Goal: Task Accomplishment & Management: Manage account settings

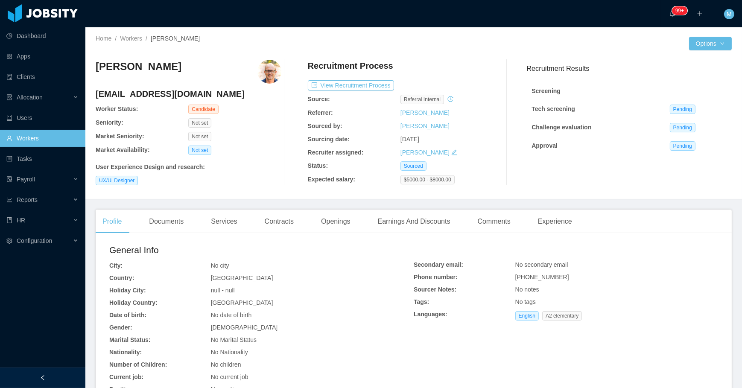
click at [259, 147] on div "Not set" at bounding box center [234, 150] width 93 height 9
click at [345, 234] on div "Profile Documents Services Contracts Openings Earnings And Discounts Comments E…" at bounding box center [414, 338] width 636 height 256
click at [345, 219] on div "Openings" at bounding box center [335, 222] width 43 height 24
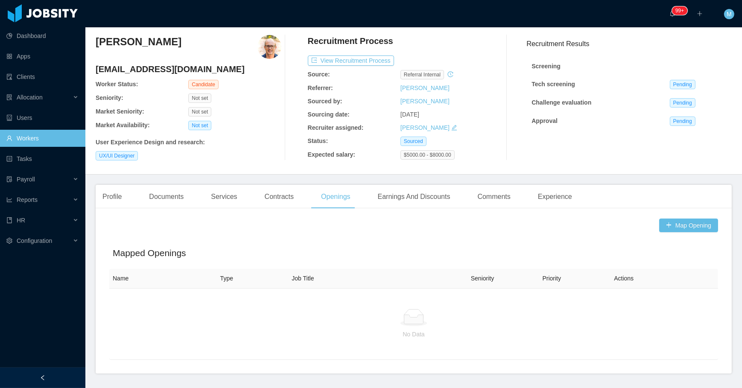
scroll to position [51, 0]
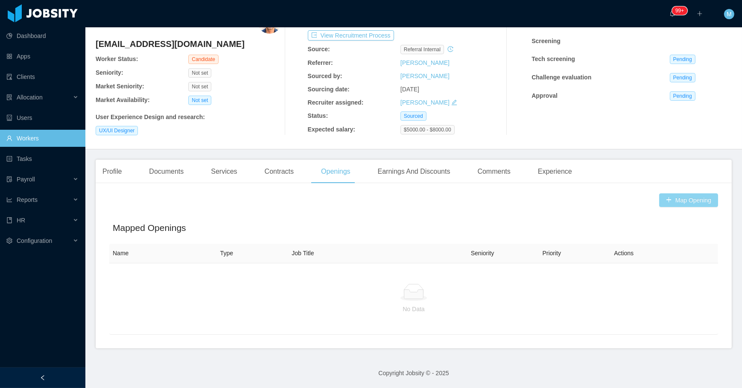
click at [683, 200] on button "Map Opening" at bounding box center [688, 200] width 59 height 14
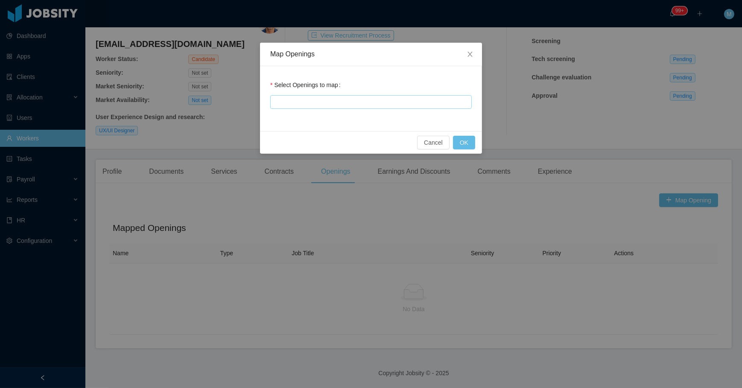
click at [389, 102] on div at bounding box center [370, 102] width 194 height 13
type input "****"
click at [430, 115] on li "McGraw-Hill - Full Stack Developer: Level 3 [MHEJP00014098]" at bounding box center [370, 118] width 201 height 14
click at [461, 68] on div "Select Openings to map McGraw-Hill - Full Stack Developer: Level 3 [MHEJP000140…" at bounding box center [371, 98] width 222 height 65
click at [468, 140] on button "OK" at bounding box center [464, 143] width 22 height 14
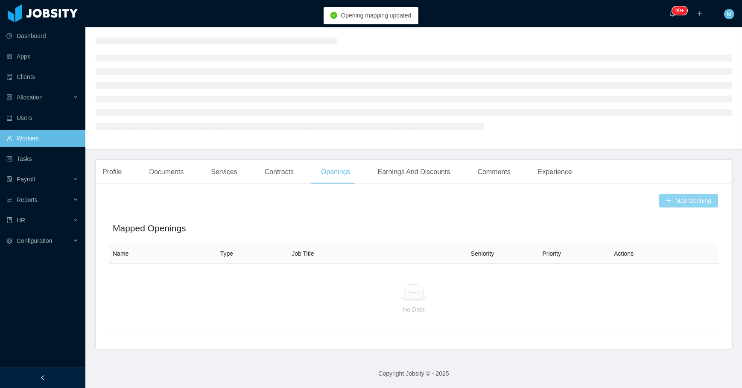
scroll to position [32, 0]
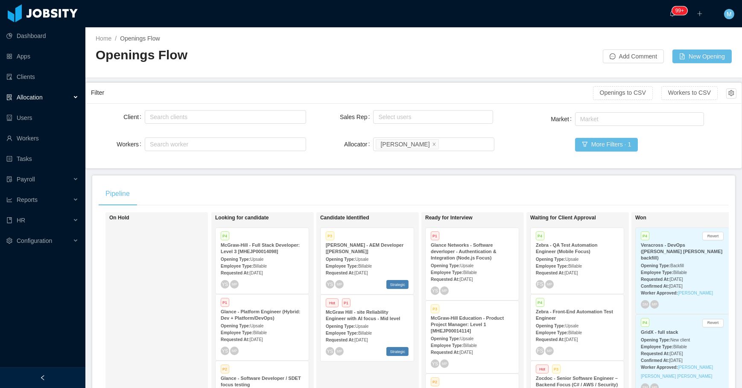
click at [157, 297] on div "On Hold" at bounding box center [169, 336] width 120 height 240
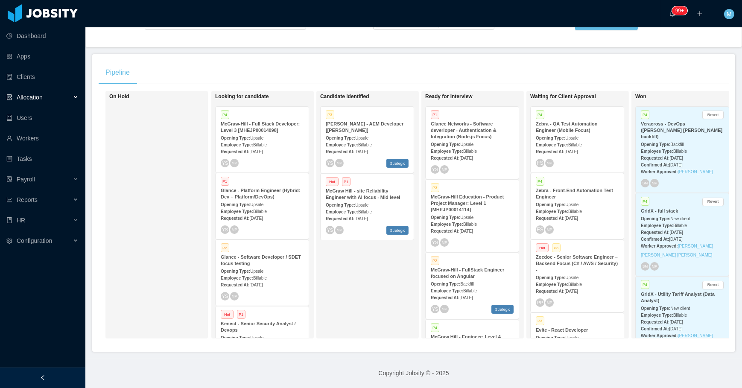
scroll to position [126, 0]
drag, startPoint x: 40, startPoint y: 377, endPoint x: 64, endPoint y: 342, distance: 43.0
click at [40, 377] on icon "icon: left" at bounding box center [43, 378] width 6 height 6
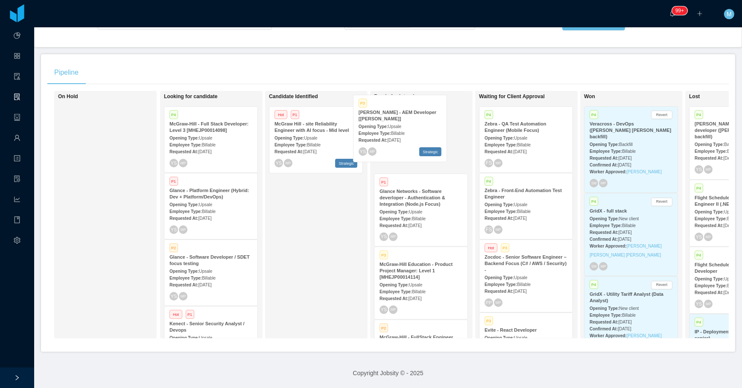
drag, startPoint x: 312, startPoint y: 142, endPoint x: 397, endPoint y: 136, distance: 84.3
click at [397, 136] on div "On Hold Looking for candidate P4 McGraw-Hill - Full Stack Developer: Level 3 [M…" at bounding box center [387, 218] width 681 height 254
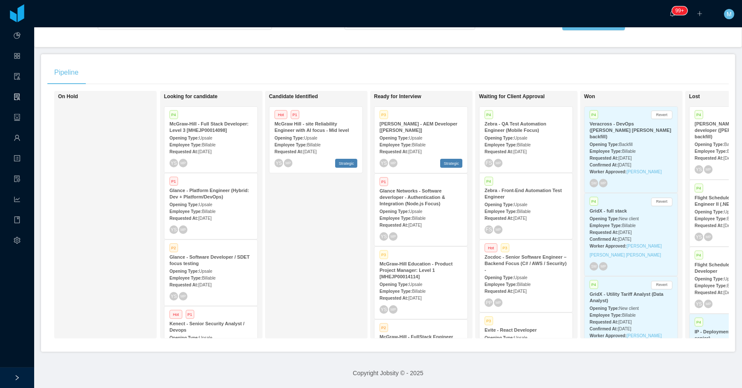
click at [424, 133] on div "Opening Type: Upsale" at bounding box center [421, 137] width 83 height 9
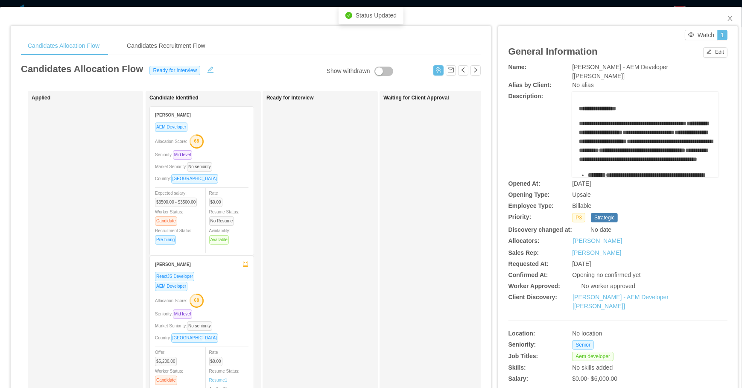
click at [397, 193] on div "Waiting for Client Approval" at bounding box center [443, 304] width 120 height 419
click at [235, 171] on div "Market Seniority: No seniority" at bounding box center [201, 167] width 93 height 10
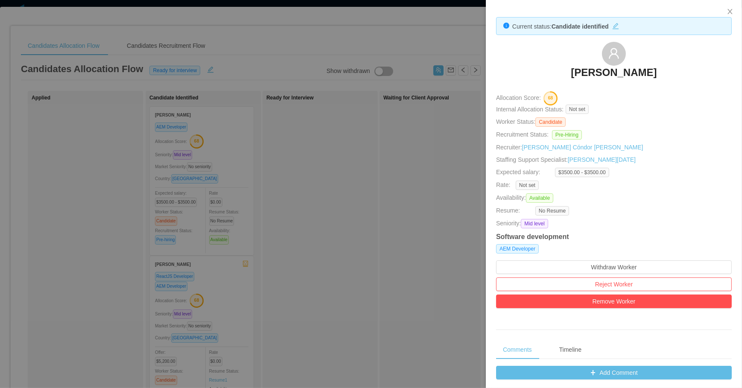
click at [359, 169] on div at bounding box center [371, 194] width 742 height 388
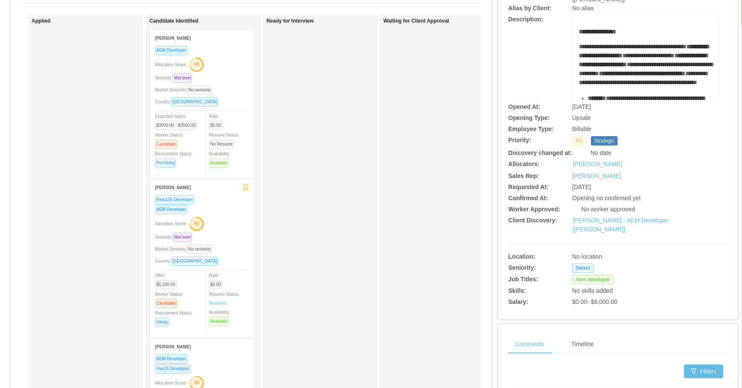
scroll to position [77, 0]
click at [226, 241] on div "Seniority: Mid level" at bounding box center [201, 237] width 93 height 10
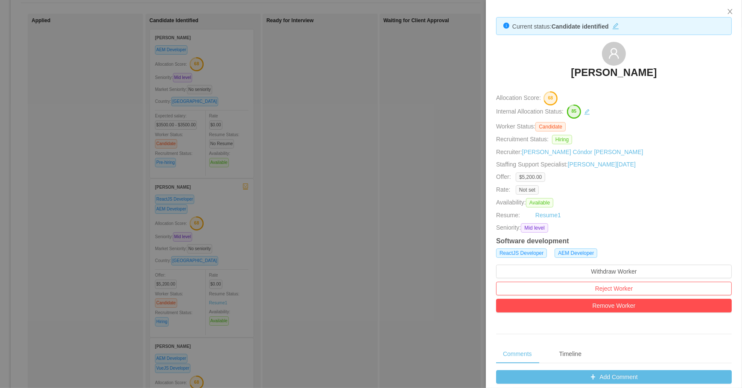
click at [383, 121] on div at bounding box center [371, 194] width 742 height 388
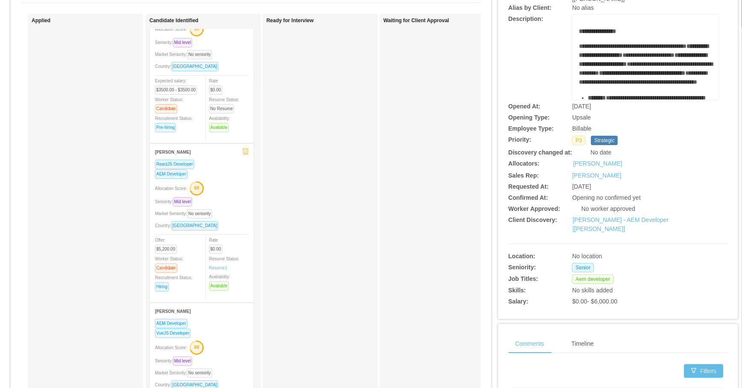
scroll to position [70, 0]
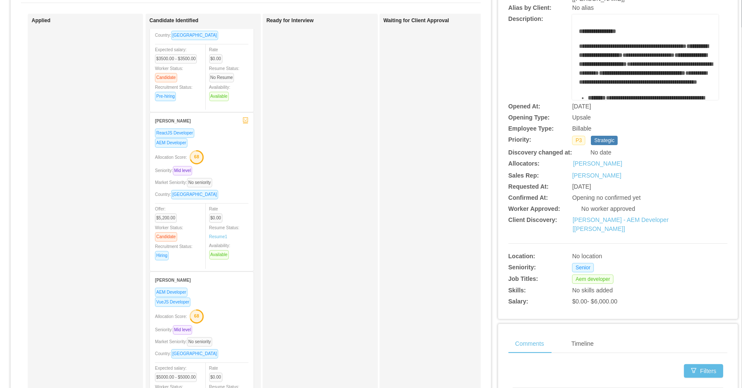
click at [233, 292] on div "AEM Developer" at bounding box center [201, 292] width 93 height 10
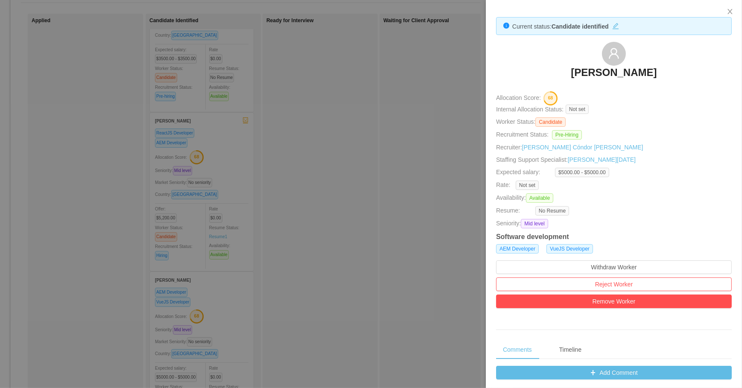
click at [401, 141] on div at bounding box center [371, 194] width 742 height 388
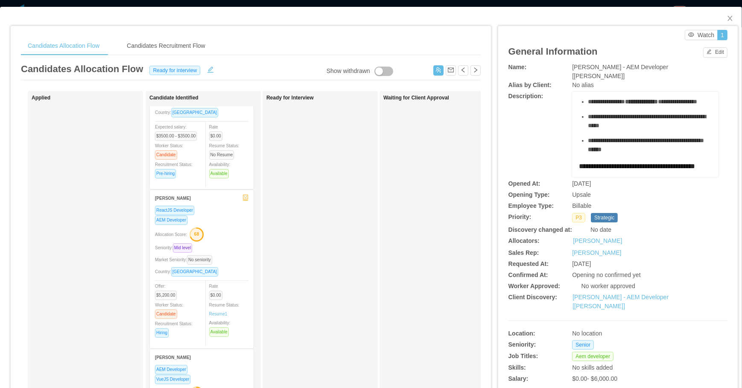
scroll to position [310, 0]
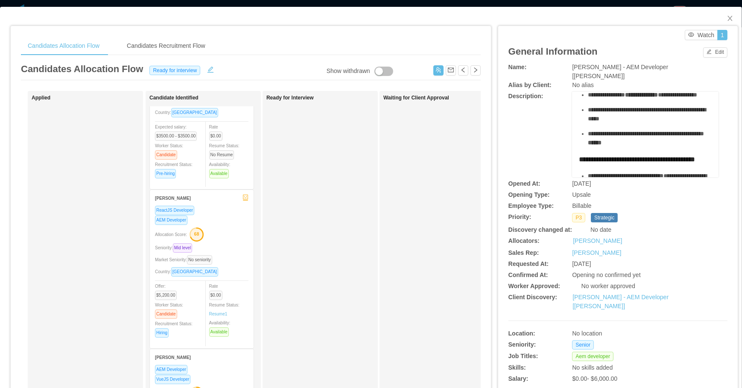
drag, startPoint x: 574, startPoint y: 115, endPoint x: 652, endPoint y: 108, distance: 78.5
copy div "**********"
click at [301, 226] on div "Ready for Interview" at bounding box center [326, 304] width 120 height 419
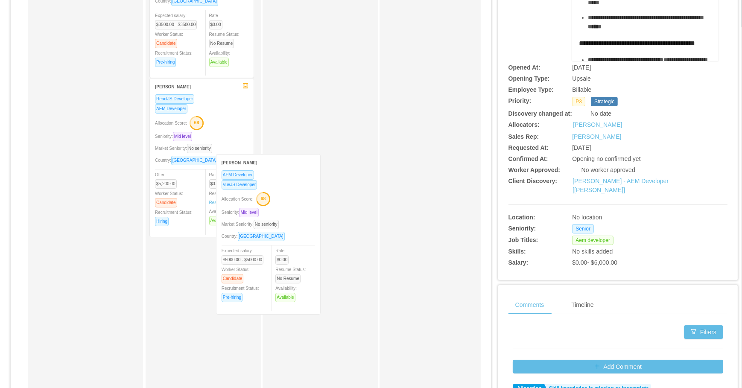
scroll to position [64, 0]
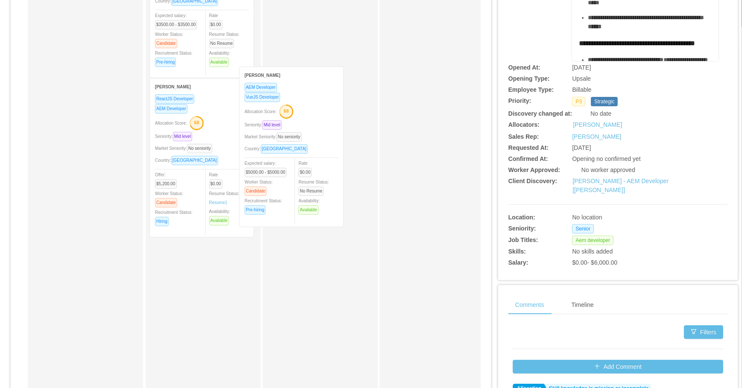
drag, startPoint x: 287, startPoint y: 212, endPoint x: 313, endPoint y: 121, distance: 94.6
click at [313, 121] on div "Applied Candidate Identified Adrián Trejo AEM Developer Allocation Score: 68 Se…" at bounding box center [251, 192] width 460 height 434
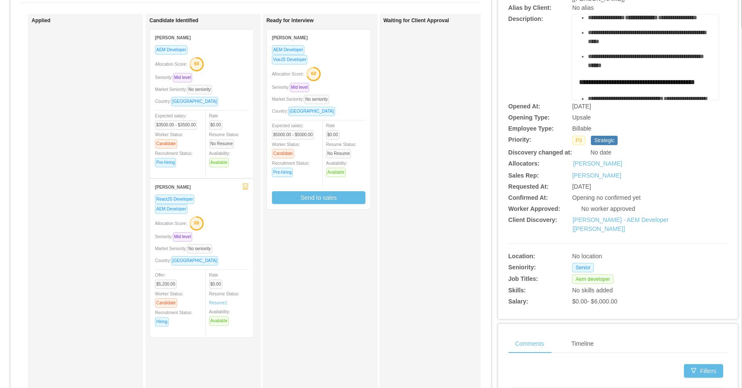
scroll to position [0, 0]
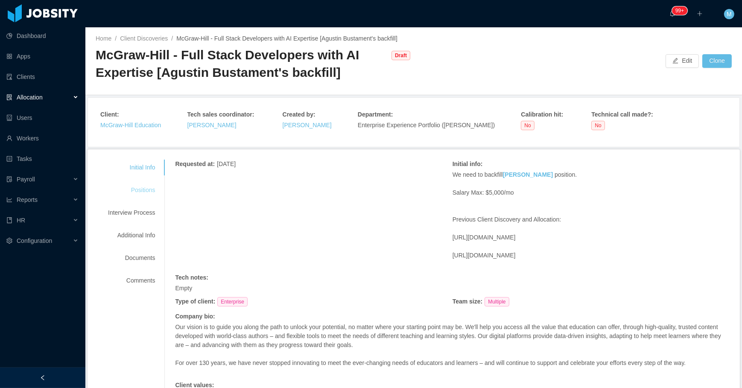
click at [137, 186] on div "Positions" at bounding box center [131, 190] width 67 height 16
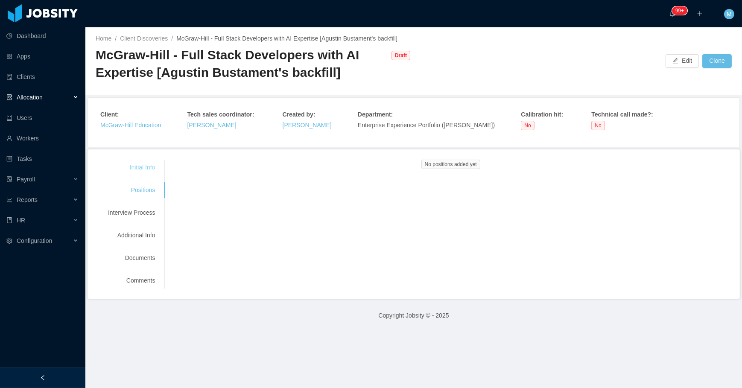
click at [133, 164] on div "Initial Info" at bounding box center [131, 168] width 67 height 16
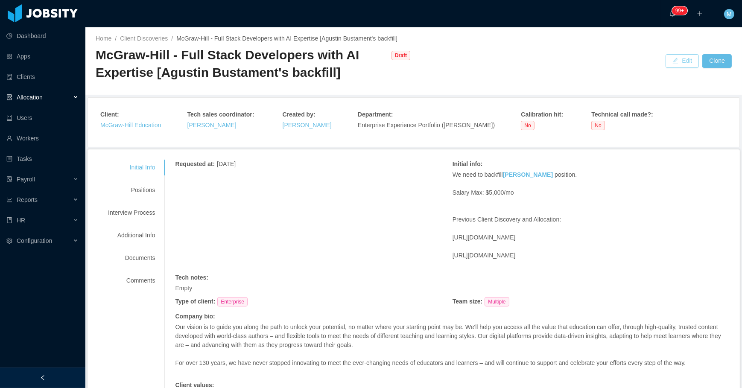
click at [666, 58] on button "Edit" at bounding box center [682, 61] width 33 height 14
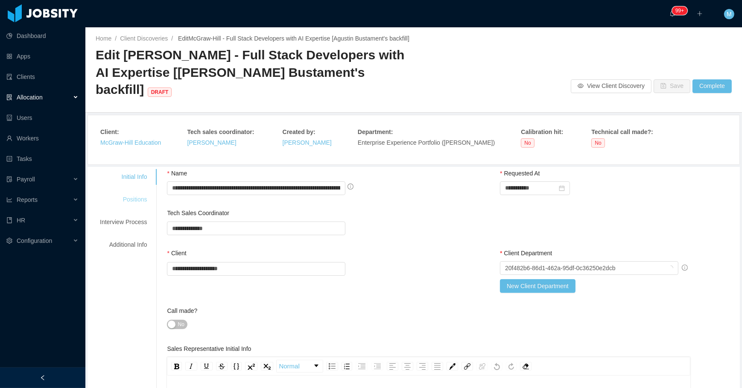
drag, startPoint x: 125, startPoint y: 185, endPoint x: 129, endPoint y: 187, distance: 5.3
click at [125, 192] on div "Positions" at bounding box center [123, 200] width 67 height 16
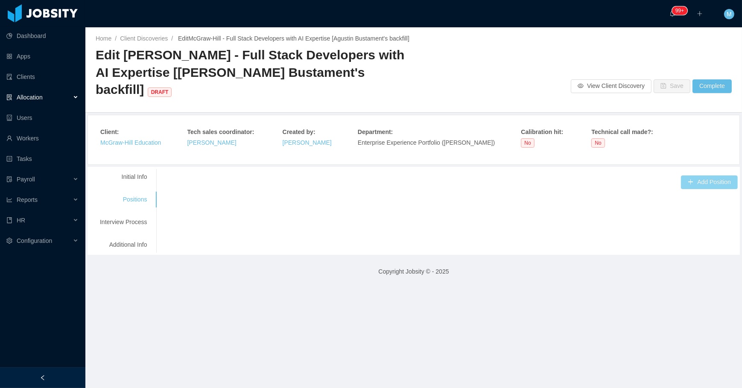
click at [683, 175] on button "Add Position" at bounding box center [709, 182] width 57 height 14
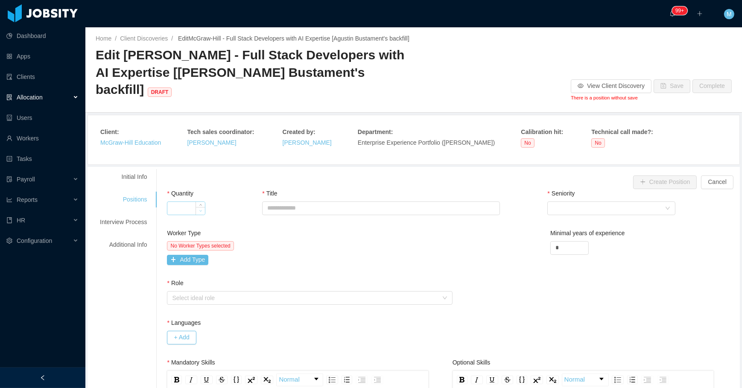
type input "*"
click at [196, 207] on span "Decrease Value" at bounding box center [200, 211] width 9 height 8
click at [316, 201] on input "Title" at bounding box center [381, 208] width 238 height 14
click at [488, 230] on div "Worker Type No Worker Types selected Add Type Minimal years of experience *" at bounding box center [452, 254] width 575 height 50
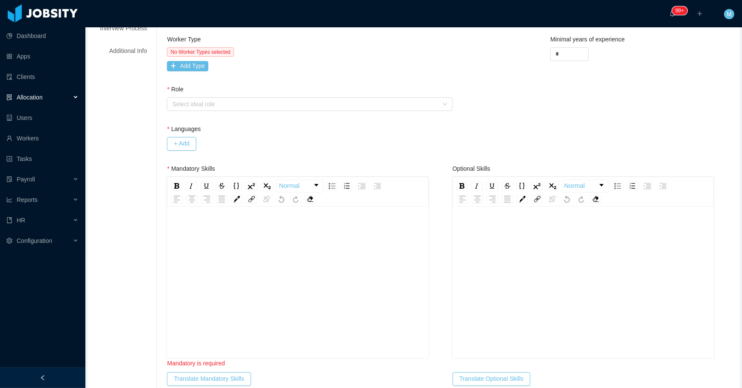
drag, startPoint x: 270, startPoint y: 247, endPoint x: 269, endPoint y: 239, distance: 8.2
click at [270, 247] on div "rdw-editor" at bounding box center [298, 295] width 248 height 149
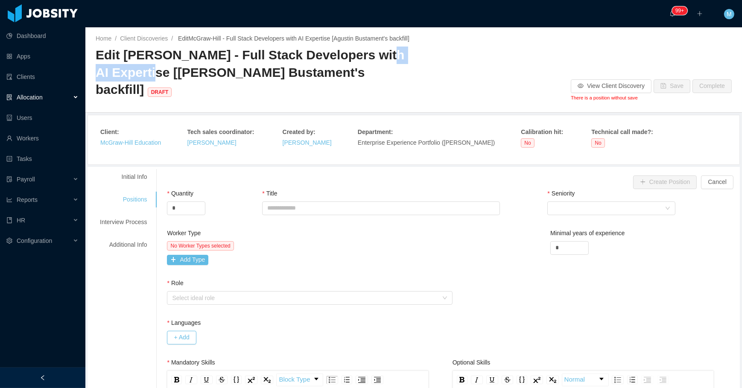
drag, startPoint x: 363, startPoint y: 56, endPoint x: 164, endPoint y: 88, distance: 201.4
click at [149, 73] on span "Edit McGraw-Hill - Full Stack Developers with AI Expertise [Agustin Bustament's…" at bounding box center [250, 72] width 309 height 49
copy span "AI Expertise"
click at [277, 201] on input "Title" at bounding box center [381, 208] width 238 height 14
paste input "**********"
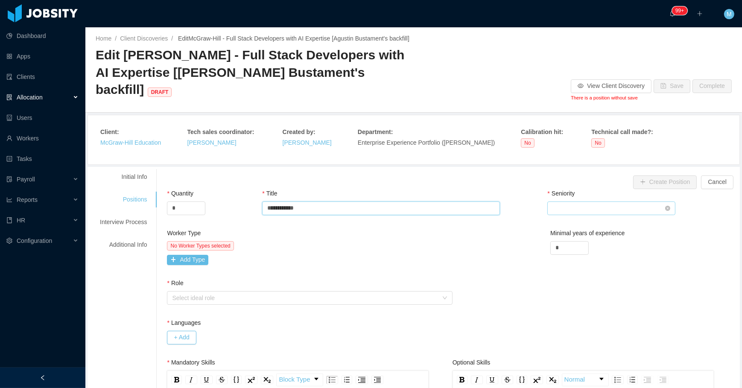
type input "**********"
drag, startPoint x: 606, startPoint y: 187, endPoint x: 603, endPoint y: 194, distance: 6.9
click at [604, 195] on div "Seniority Select Seniority" at bounding box center [618, 203] width 143 height 29
click at [603, 202] on div "Select Seniority" at bounding box center [608, 208] width 112 height 13
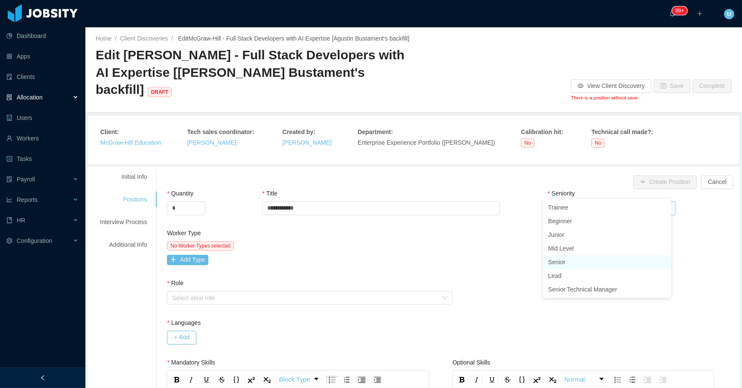
drag, startPoint x: 561, startPoint y: 261, endPoint x: 559, endPoint y: 237, distance: 24.0
click at [561, 261] on li "Senior" at bounding box center [607, 262] width 128 height 14
drag, startPoint x: 561, startPoint y: 231, endPoint x: 520, endPoint y: 233, distance: 41.5
click at [520, 233] on div "Worker Type No Worker Types selected Add Type Minimal years of experience *" at bounding box center [452, 254] width 575 height 50
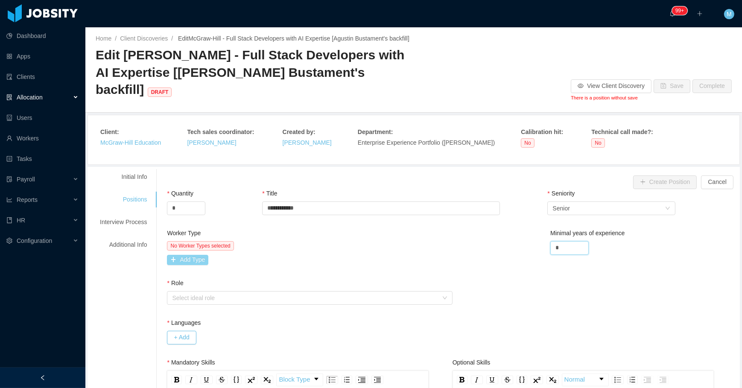
type input "*"
click at [195, 255] on button "Add Type" at bounding box center [187, 260] width 41 height 10
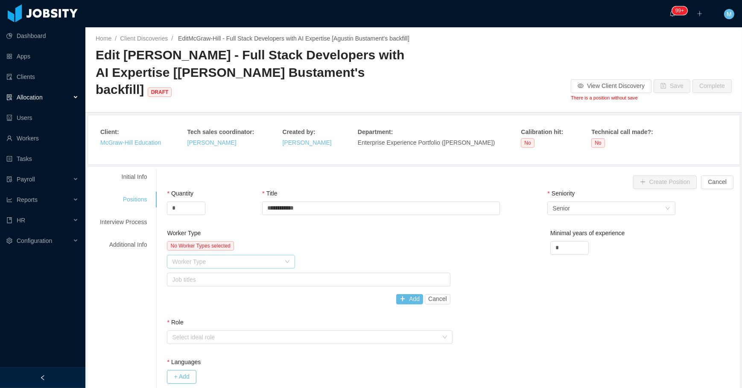
drag, startPoint x: 213, startPoint y: 242, endPoint x: 212, endPoint y: 248, distance: 5.3
click at [214, 257] on div "Worker Type" at bounding box center [226, 261] width 108 height 9
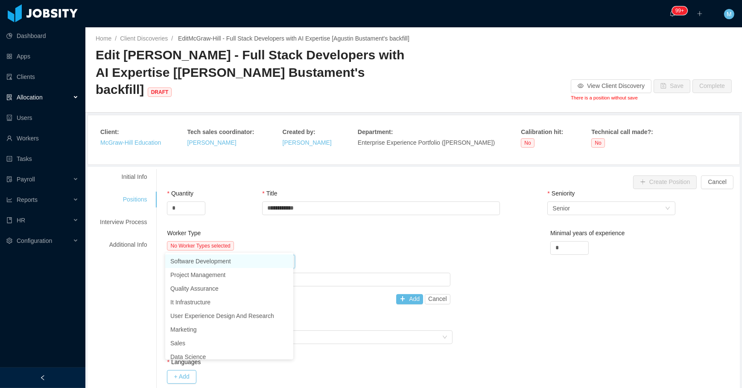
click at [206, 258] on li "Software Development" at bounding box center [229, 261] width 128 height 14
click at [300, 275] on div "Job titles" at bounding box center [306, 279] width 269 height 9
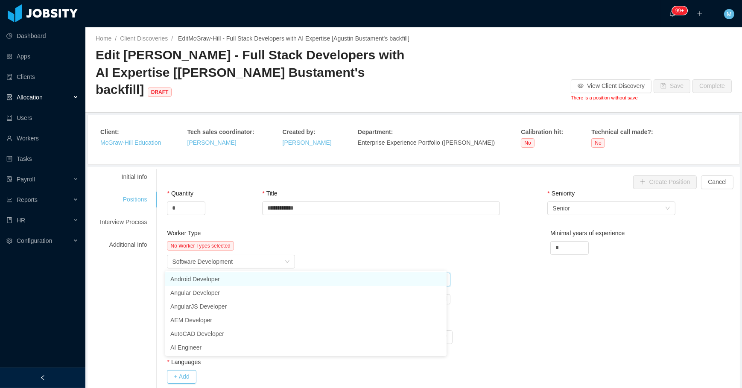
type input "**"
click at [239, 278] on li "AI Engineer" at bounding box center [305, 279] width 281 height 14
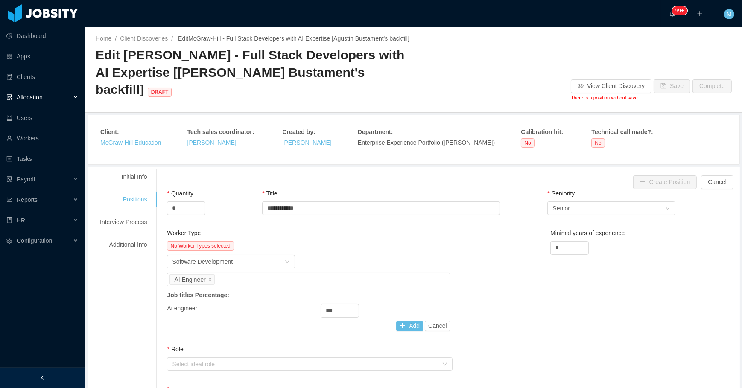
drag, startPoint x: 359, startPoint y: 243, endPoint x: 354, endPoint y: 244, distance: 5.6
click at [359, 255] on div "Worker Type Software Development" at bounding box center [308, 262] width 283 height 14
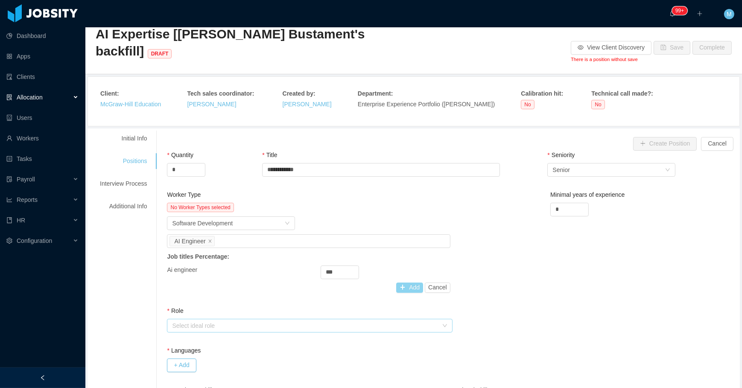
drag, startPoint x: 401, startPoint y: 272, endPoint x: 354, endPoint y: 273, distance: 47.0
click at [401, 283] on button "Add" at bounding box center [409, 288] width 27 height 10
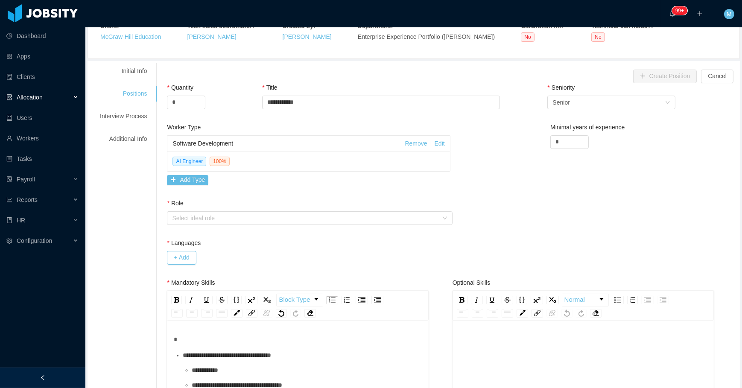
scroll to position [116, 0]
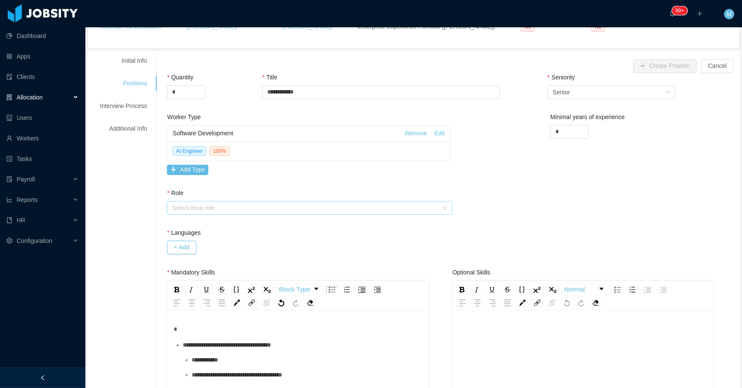
click at [257, 204] on div "Select ideal role" at bounding box center [305, 208] width 266 height 9
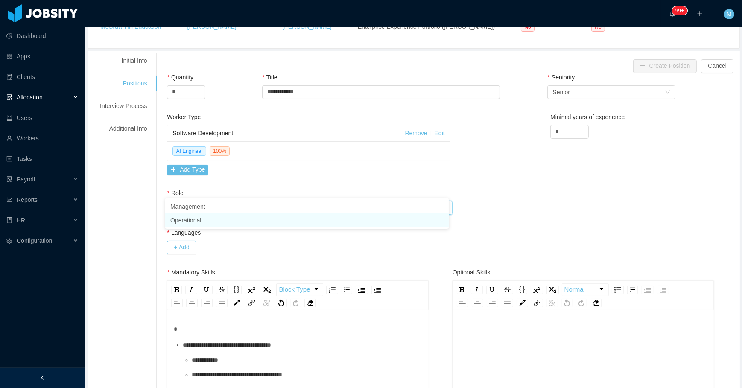
click at [193, 221] on li "Operational" at bounding box center [306, 220] width 283 height 14
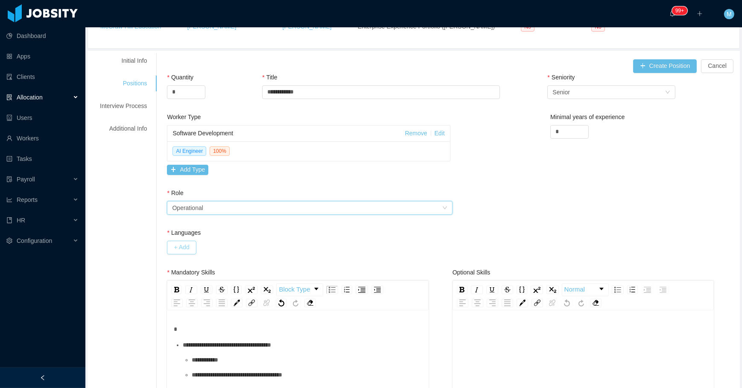
click at [178, 241] on button "+ Add" at bounding box center [181, 248] width 29 height 14
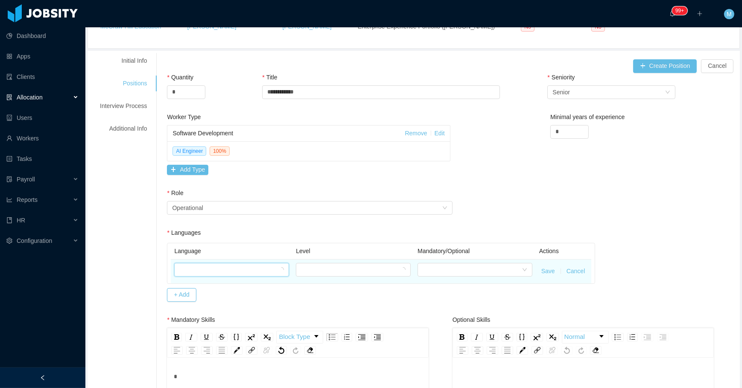
click at [220, 263] on div at bounding box center [228, 269] width 99 height 13
type input "***"
click at [218, 277] on li "English" at bounding box center [229, 282] width 114 height 14
click at [331, 263] on div at bounding box center [351, 269] width 99 height 13
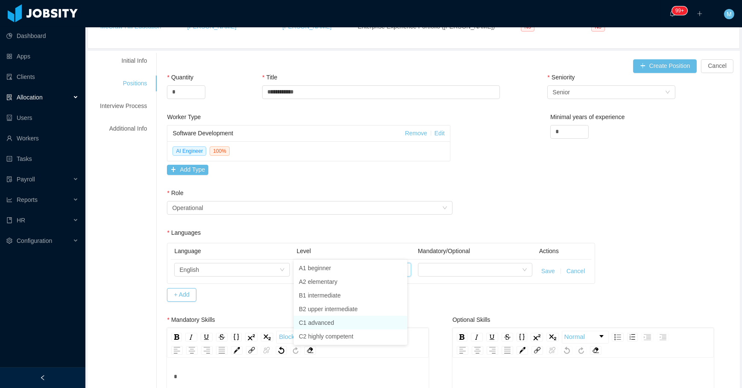
click at [329, 319] on li "C1 advanced" at bounding box center [351, 323] width 114 height 14
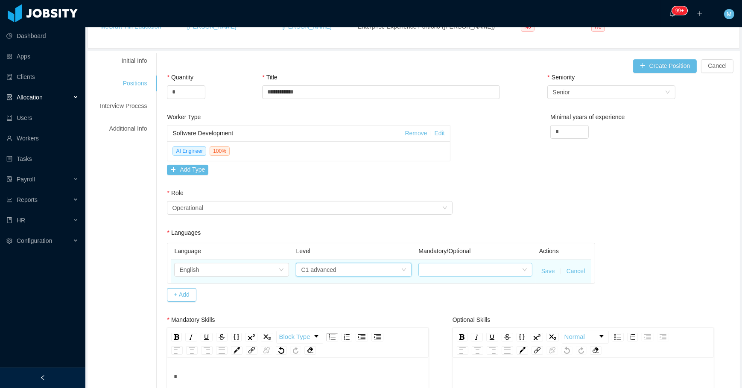
drag, startPoint x: 507, startPoint y: 243, endPoint x: 504, endPoint y: 250, distance: 7.1
click at [507, 260] on td at bounding box center [475, 272] width 121 height 24
drag, startPoint x: 502, startPoint y: 251, endPoint x: 488, endPoint y: 259, distance: 16.6
click at [502, 263] on div at bounding box center [472, 269] width 98 height 13
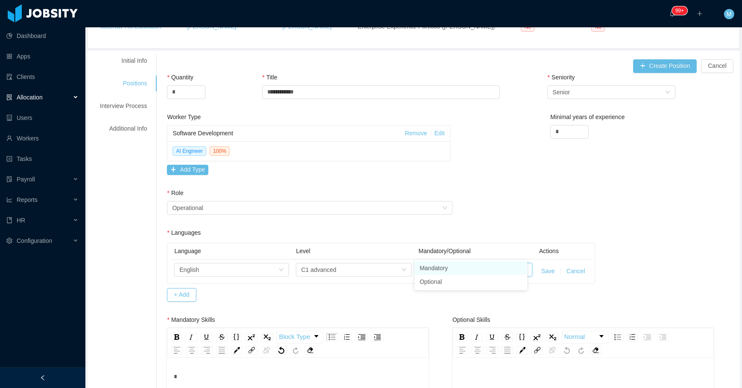
click at [463, 267] on li "Mandatory" at bounding box center [471, 268] width 113 height 14
click at [541, 267] on button "Save" at bounding box center [548, 271] width 14 height 9
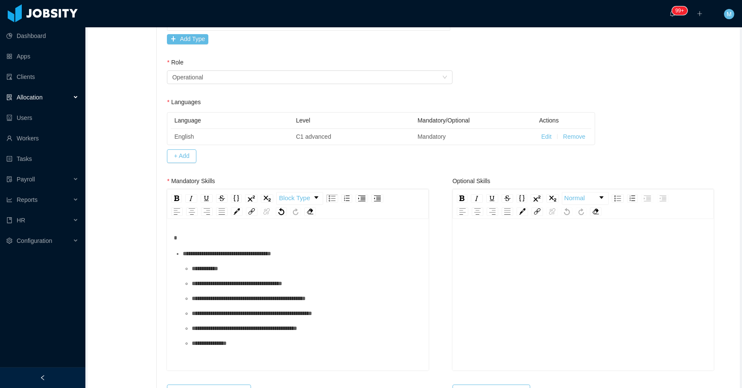
scroll to position [272, 0]
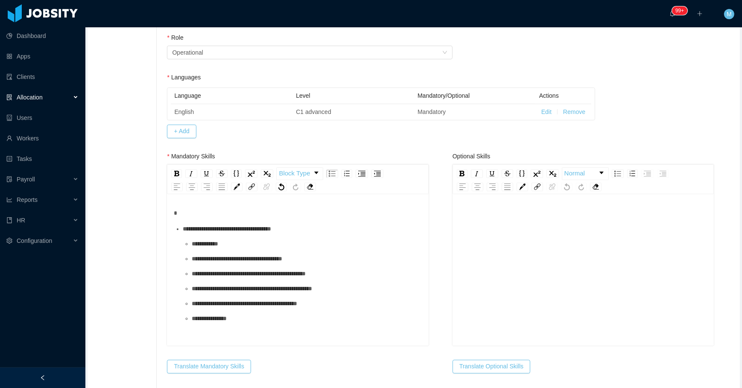
drag, startPoint x: 232, startPoint y: 196, endPoint x: 237, endPoint y: 194, distance: 5.0
click at [235, 209] on div "rdw-editor" at bounding box center [298, 213] width 248 height 9
click at [224, 209] on div "rdw-editor" at bounding box center [298, 213] width 248 height 9
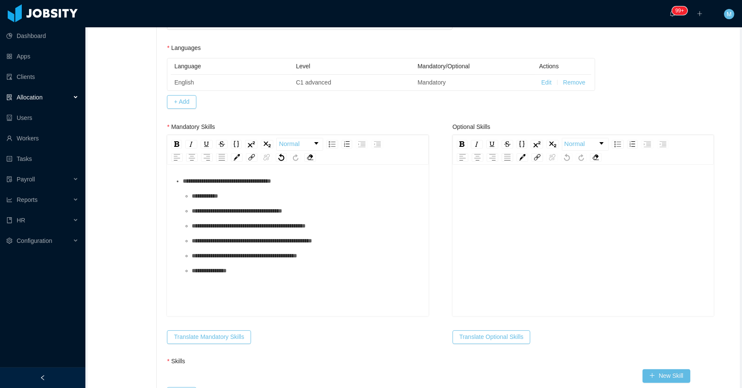
scroll to position [388, 0]
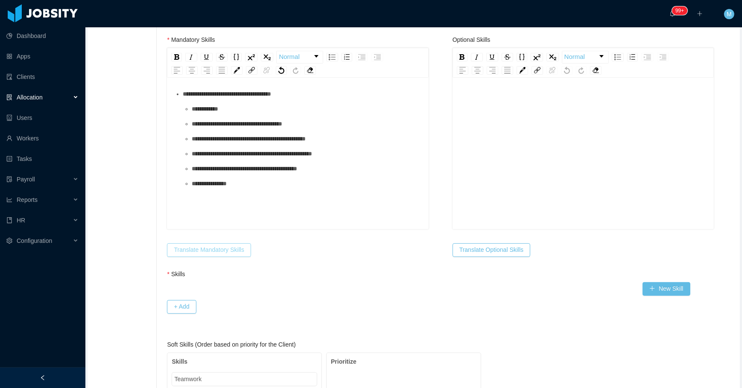
click at [192, 243] on button "Translate Mandatory Skills" at bounding box center [209, 250] width 84 height 14
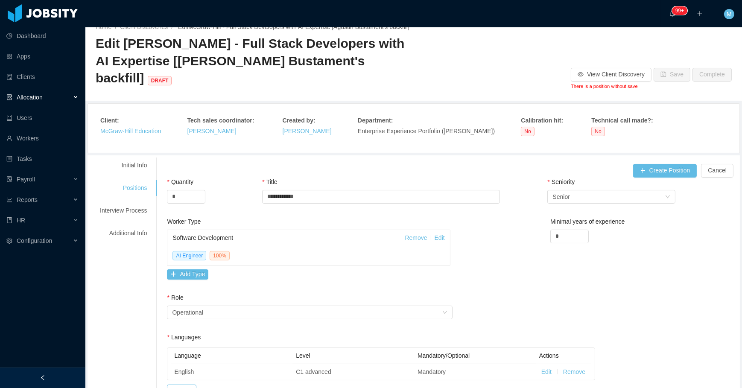
scroll to position [0, 0]
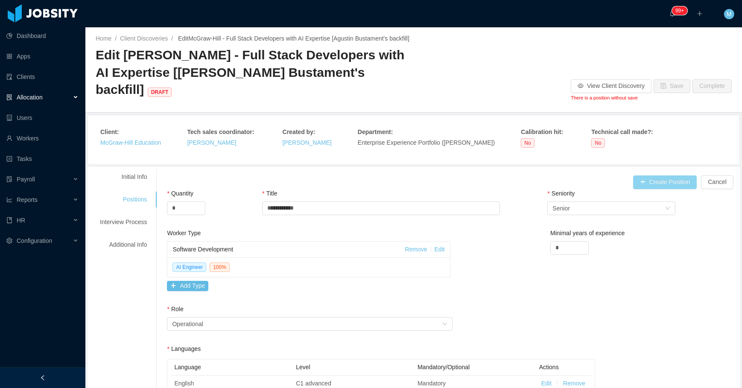
click at [651, 175] on button "Create Position" at bounding box center [665, 182] width 64 height 14
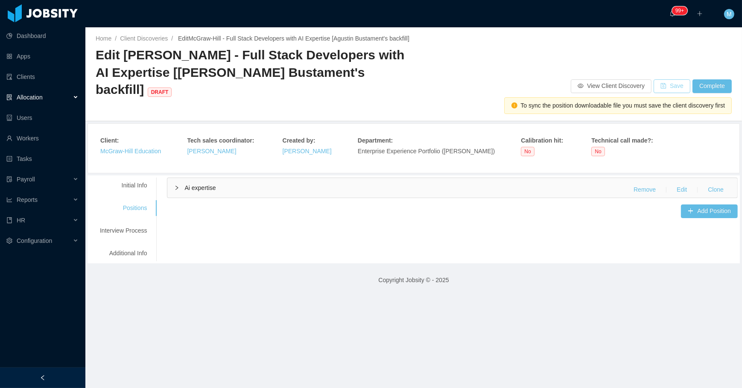
click at [665, 79] on button "Save" at bounding box center [672, 86] width 37 height 14
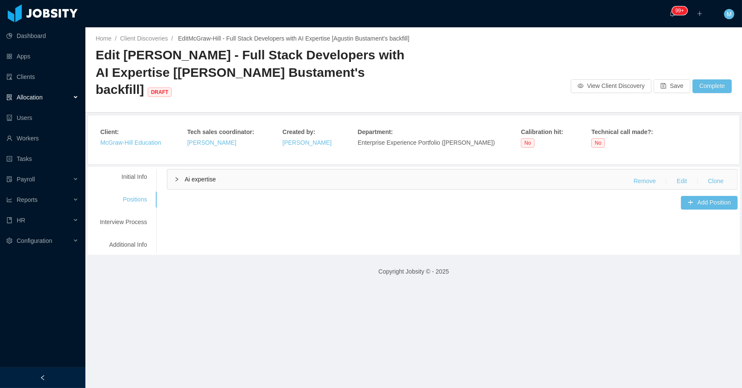
click at [397, 200] on div "**********" at bounding box center [414, 211] width 648 height 84
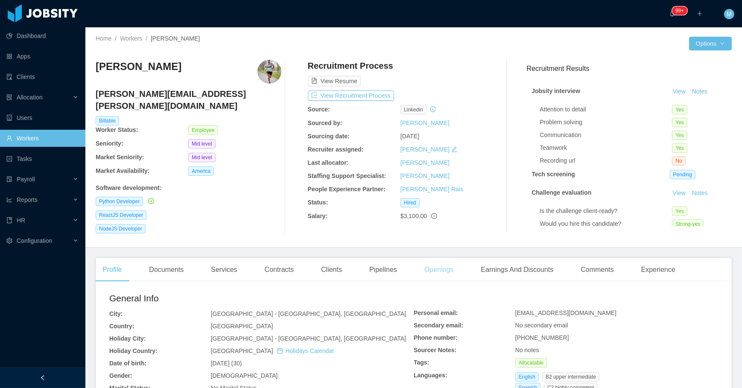
drag, startPoint x: 442, startPoint y: 268, endPoint x: 445, endPoint y: 259, distance: 9.0
click at [444, 258] on div "Openings" at bounding box center [439, 270] width 43 height 24
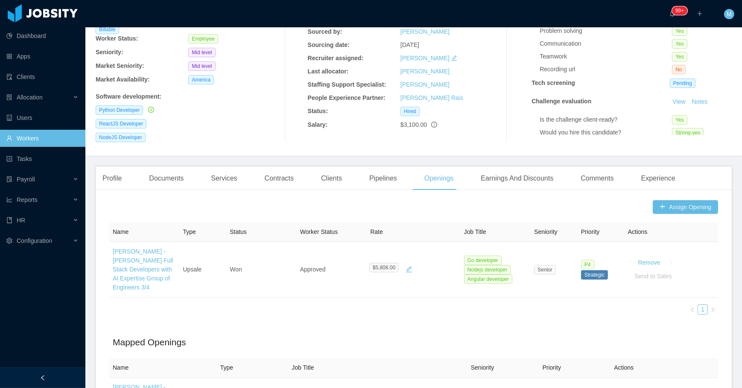
scroll to position [155, 0]
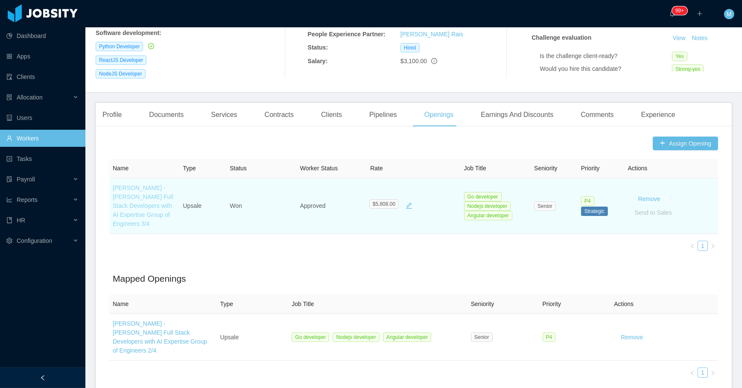
click at [142, 208] on link "[PERSON_NAME] - [PERSON_NAME] Full Stack Developers with AI Expertise Group of …" at bounding box center [143, 205] width 61 height 43
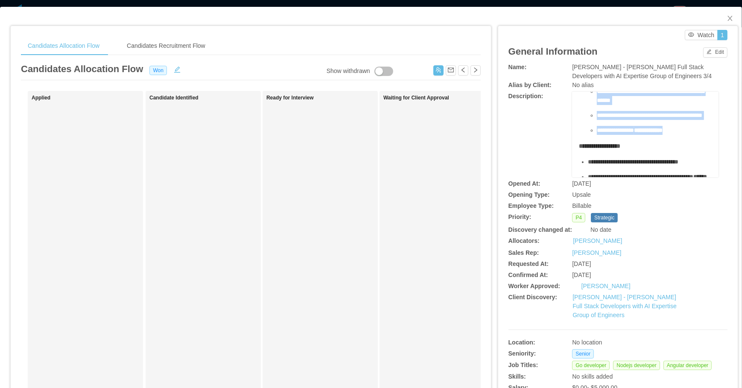
scroll to position [194, 0]
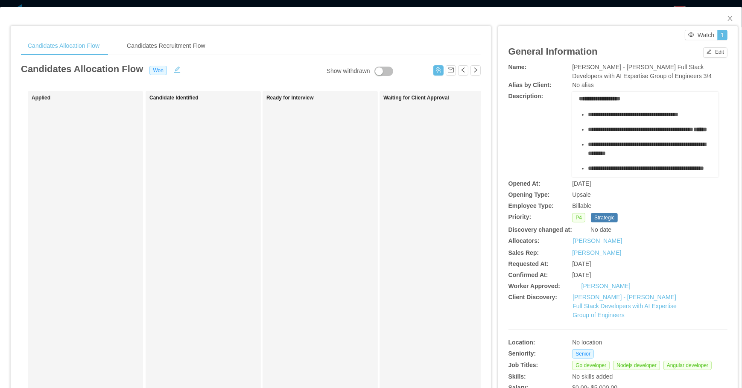
drag, startPoint x: 581, startPoint y: 109, endPoint x: 672, endPoint y: 125, distance: 92.3
click at [672, 88] on ul "**********" at bounding box center [645, 6] width 133 height 161
copy ul "**********"
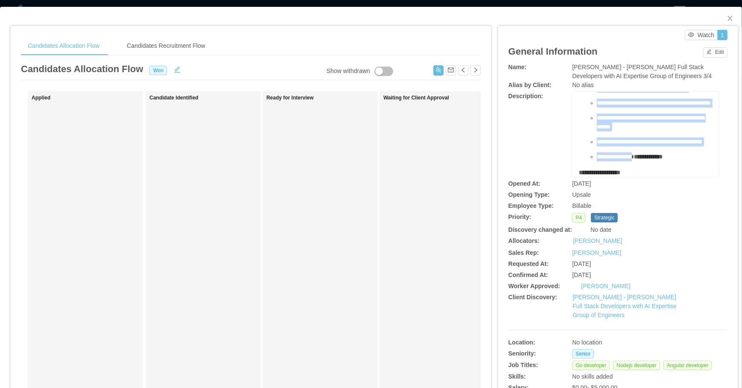
scroll to position [0, 0]
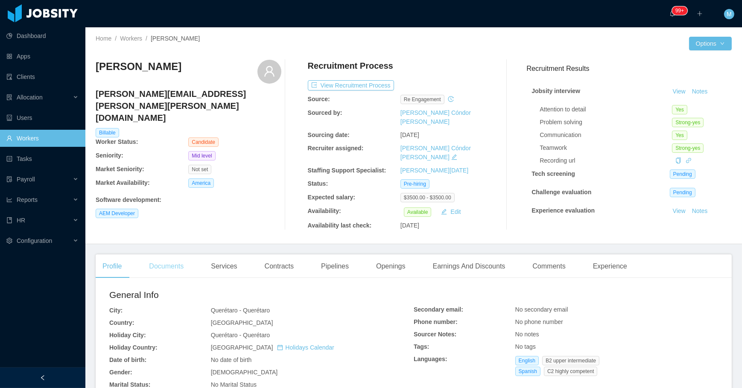
click at [183, 263] on div "Documents" at bounding box center [166, 266] width 48 height 24
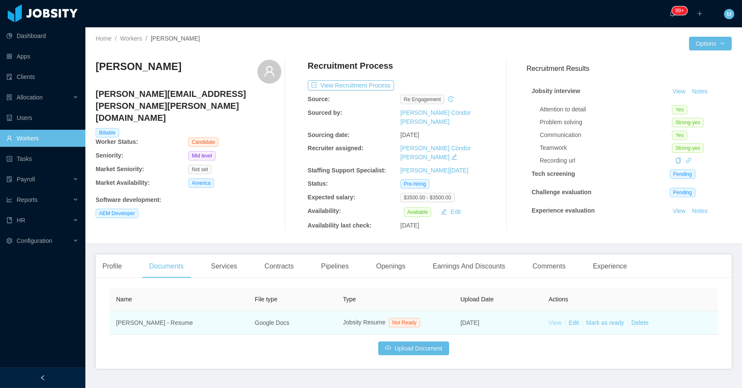
click at [551, 320] on link "View" at bounding box center [555, 322] width 13 height 7
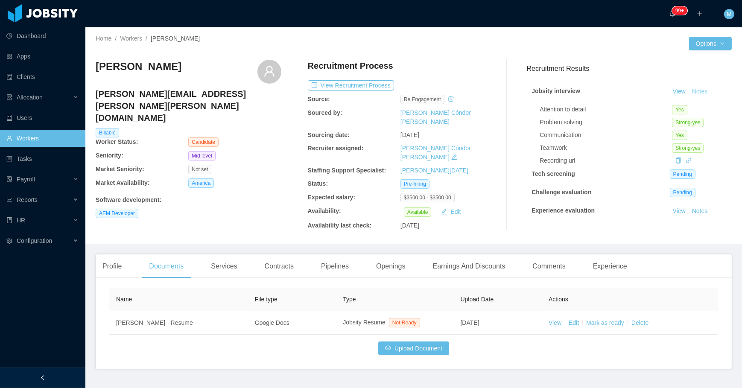
click at [689, 93] on button "Notes" at bounding box center [700, 92] width 23 height 10
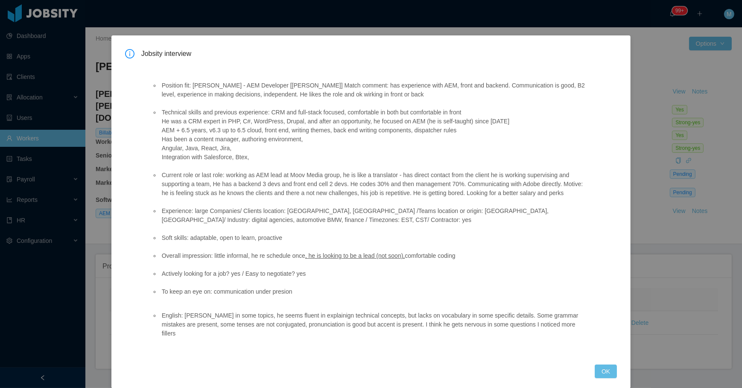
scroll to position [9, 0]
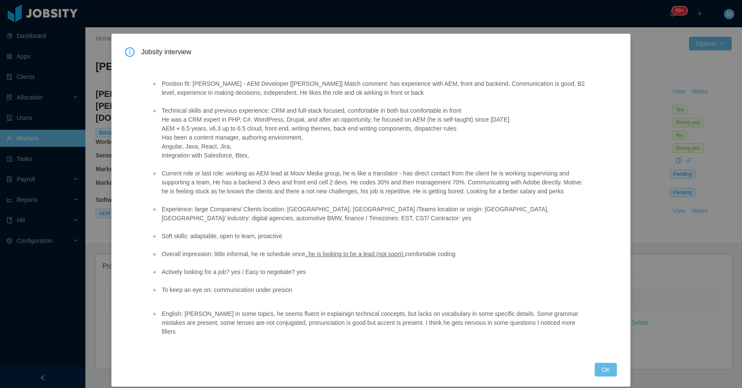
drag, startPoint x: 598, startPoint y: 364, endPoint x: 596, endPoint y: 372, distance: 8.3
click at [599, 366] on button "OK" at bounding box center [606, 370] width 22 height 14
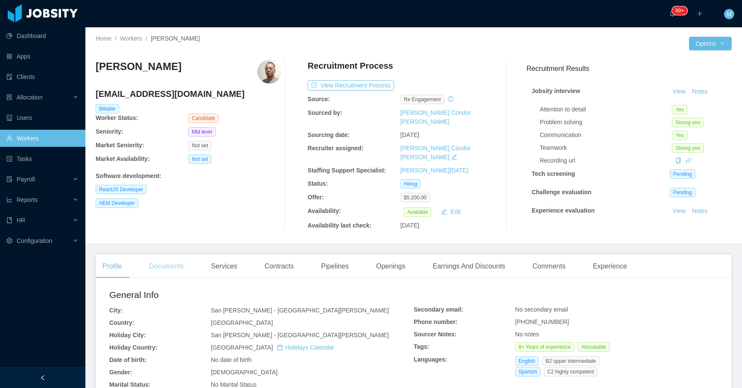
click at [176, 262] on div "Documents" at bounding box center [166, 266] width 48 height 24
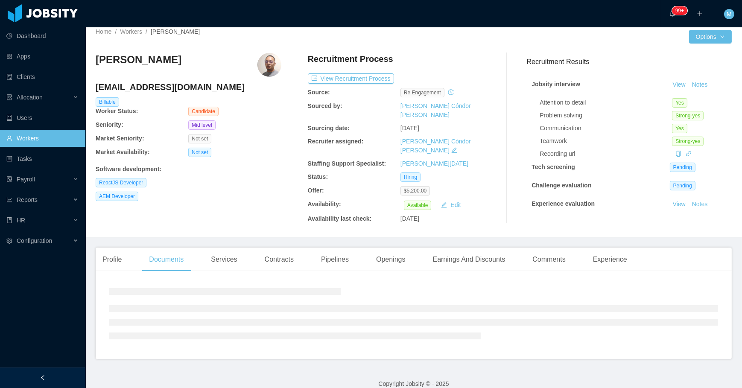
scroll to position [14, 0]
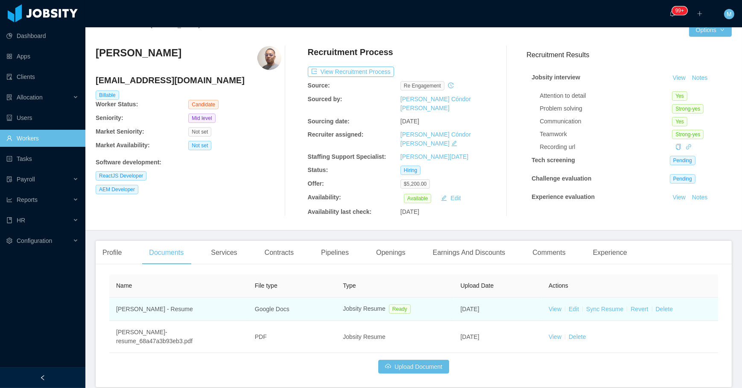
click at [552, 310] on td "View Edit Sync Resume Revert Delete" at bounding box center [630, 309] width 176 height 23
click at [553, 307] on link "View" at bounding box center [555, 309] width 13 height 7
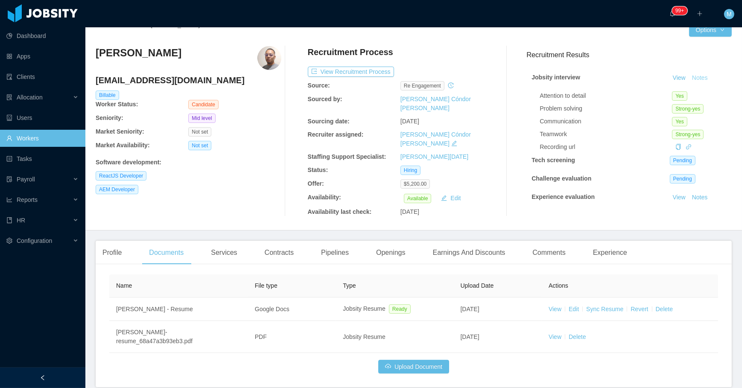
click at [689, 74] on button "Notes" at bounding box center [700, 78] width 23 height 10
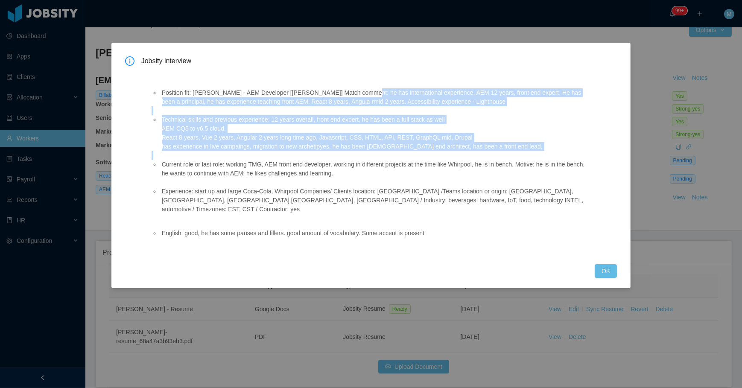
drag, startPoint x: 353, startPoint y: 93, endPoint x: 474, endPoint y: 181, distance: 149.3
click at [474, 181] on ul "Position fit: McGraw-Hill - AEM Developer [Vijay Yadav] Match comment: he has i…" at bounding box center [369, 150] width 435 height 143
copy ul "he has international experience, AEM 12 years, front end expert. He has been a …"
click at [600, 264] on button "OK" at bounding box center [606, 271] width 22 height 14
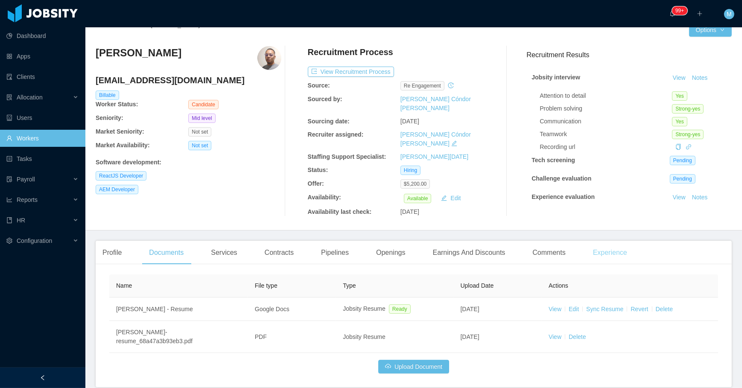
drag, startPoint x: 585, startPoint y: 242, endPoint x: 581, endPoint y: 248, distance: 7.3
click at [586, 242] on div "Experience" at bounding box center [610, 253] width 48 height 24
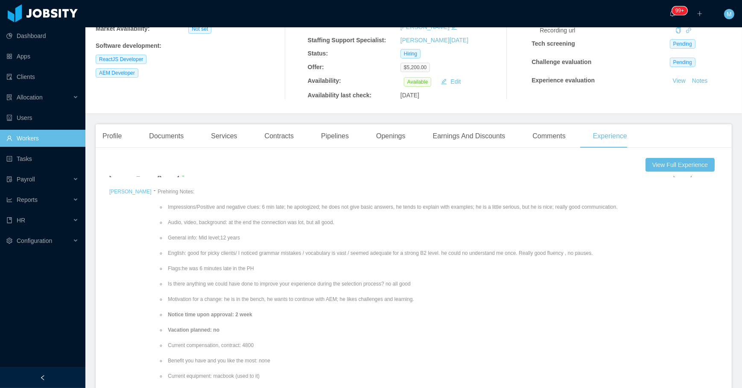
scroll to position [38, 0]
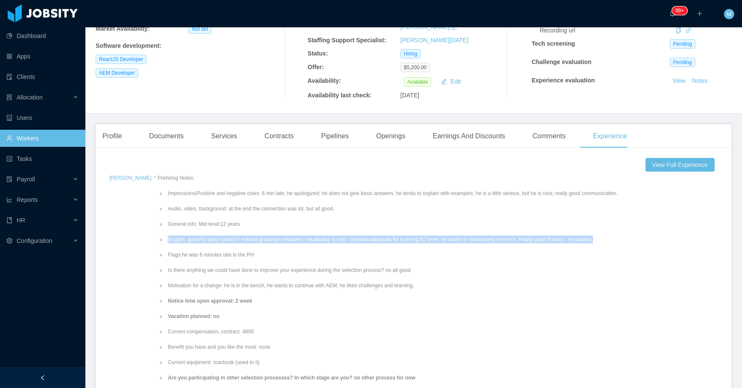
drag, startPoint x: 192, startPoint y: 234, endPoint x: 605, endPoint y: 236, distance: 413.2
click at [605, 236] on ul "Impressions/Positive and negative clues: 6 min late; he apologized; he does not…" at bounding box center [407, 332] width 498 height 300
copy li "English: good for picky clients/ I noticed grammar mistakes / vocabulary is vas…"
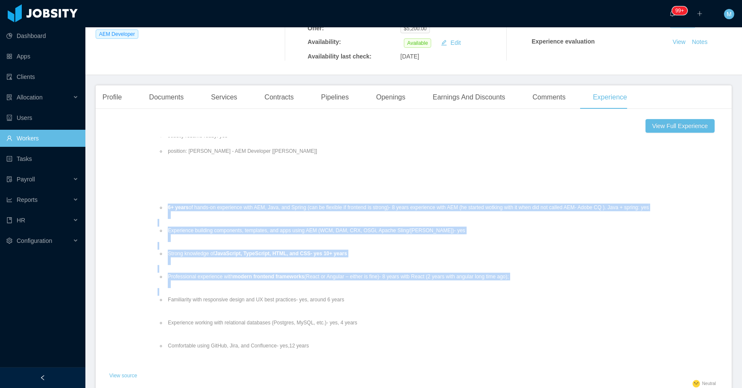
scroll to position [208, 0]
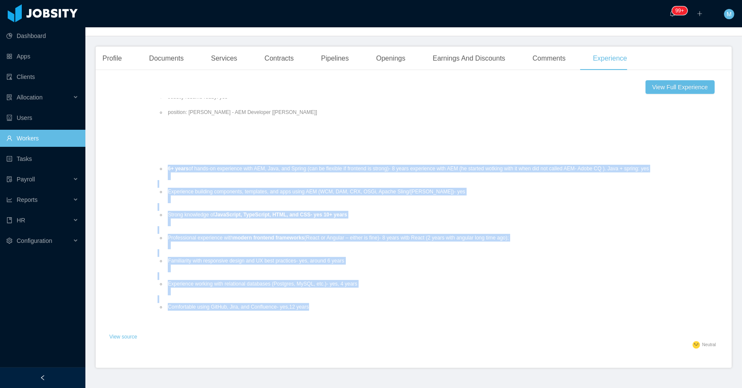
drag, startPoint x: 156, startPoint y: 249, endPoint x: 581, endPoint y: 305, distance: 428.9
click at [581, 305] on ul "6+ years of hands-on experience with AEM, Java, and Spring (can be flexible if …" at bounding box center [407, 237] width 498 height 161
copy ul "6+ years of hands-on experience with AEM, Java, and Spring (can be flexible if …"
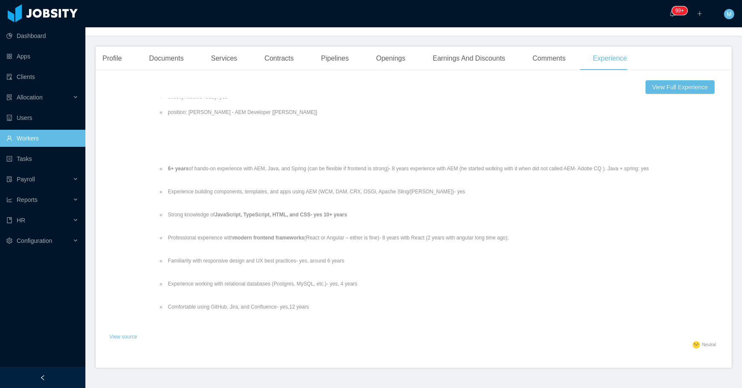
drag, startPoint x: 110, startPoint y: 246, endPoint x: 118, endPoint y: 240, distance: 9.8
click at [118, 240] on div "Denis Hurtado" at bounding box center [130, 73] width 42 height 515
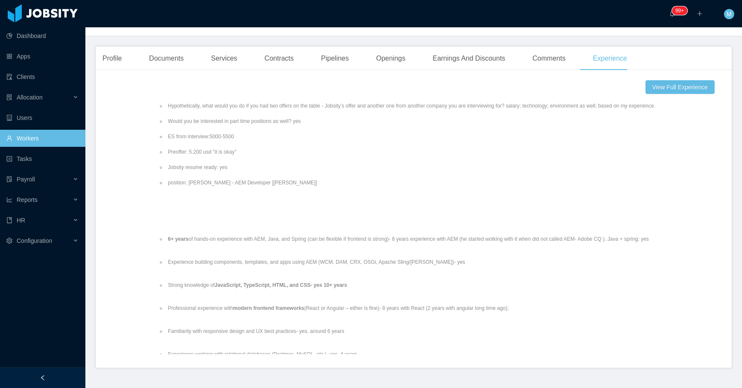
scroll to position [163, 0]
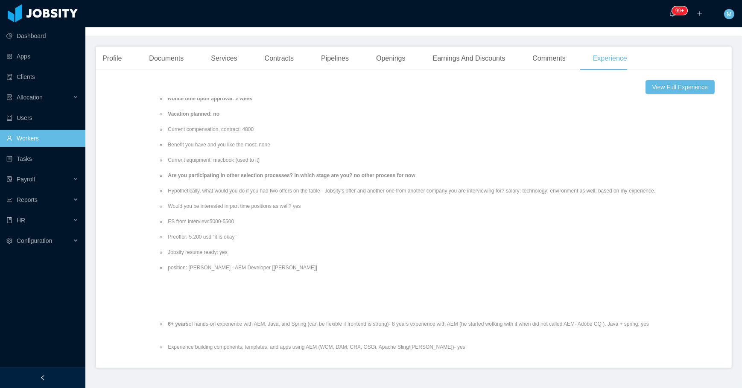
click at [111, 42] on main "Home / Workers / Denis Hurtado / Options Denis Hurtado denis_hp5@hotmail.com Bi…" at bounding box center [413, -1] width 657 height 361
click at [111, 47] on div "Profile" at bounding box center [112, 59] width 33 height 24
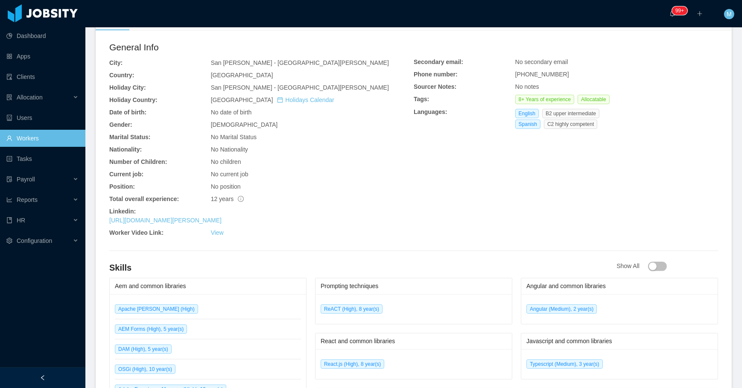
scroll to position [286, 0]
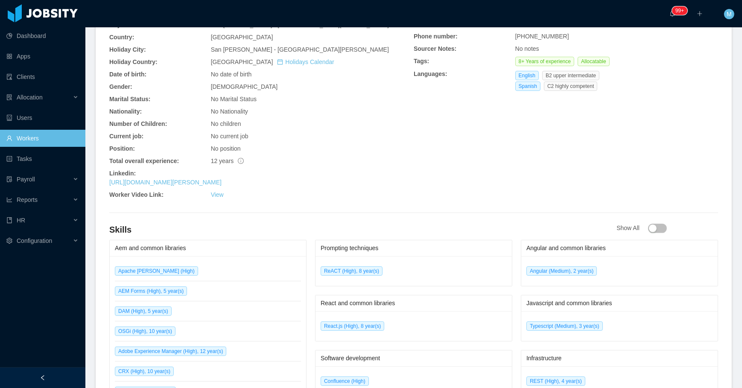
drag, startPoint x: 108, startPoint y: 166, endPoint x: 268, endPoint y: 176, distance: 159.5
click at [268, 176] on div "General Info City: San José - San José Country: Costa Rica Holiday City: San Jo…" at bounding box center [414, 333] width 636 height 668
copy div "Linkedin: https://www.linkedin.com/in/denis-hurtado-486b2260"
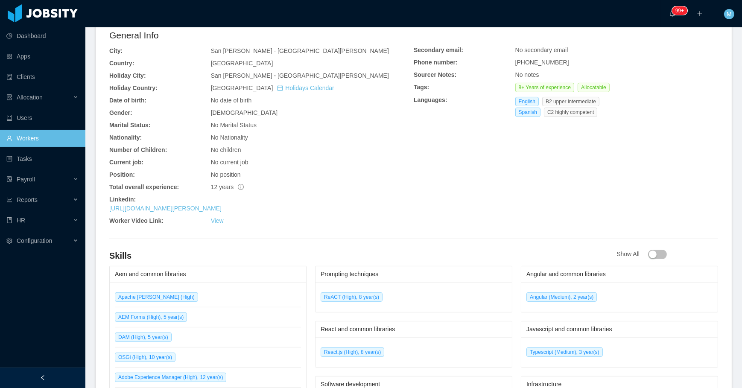
scroll to position [247, 0]
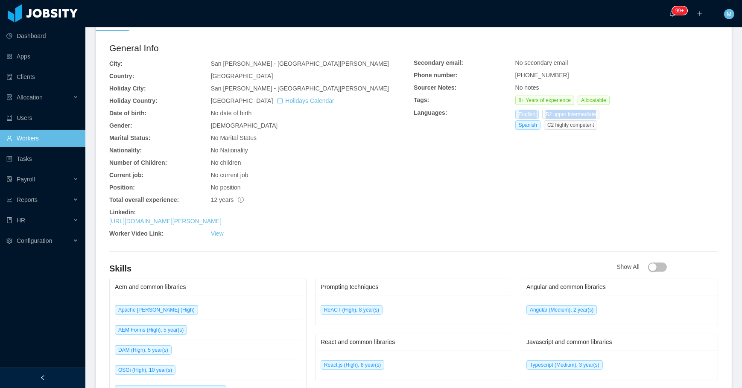
drag, startPoint x: 592, startPoint y: 110, endPoint x: 514, endPoint y: 111, distance: 78.1
click at [515, 111] on div "English B2 upper intermediate" at bounding box center [559, 114] width 88 height 9
copy div "English B2 upper intermediate"
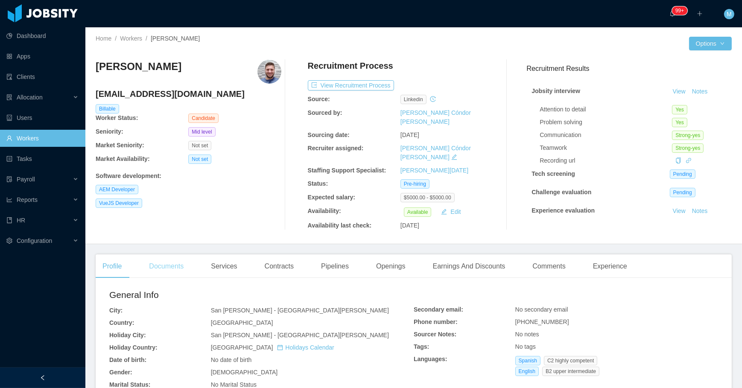
click at [162, 255] on div "Documents" at bounding box center [166, 266] width 48 height 24
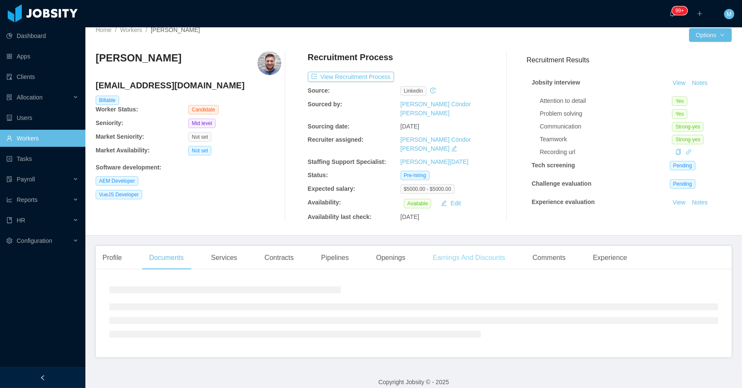
scroll to position [14, 0]
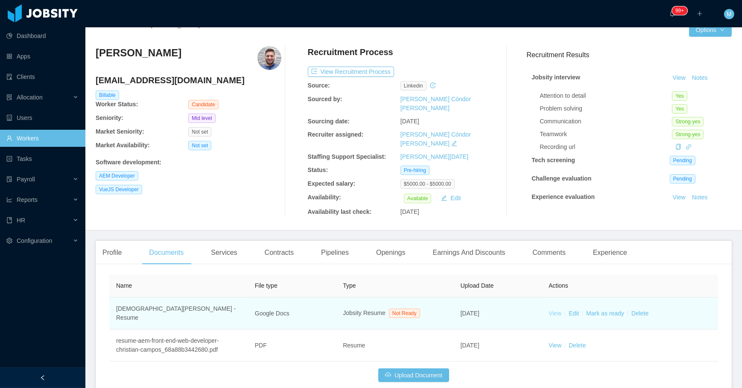
click at [552, 310] on link "View" at bounding box center [555, 313] width 13 height 7
click at [609, 310] on link "Mark as ready" at bounding box center [605, 313] width 38 height 7
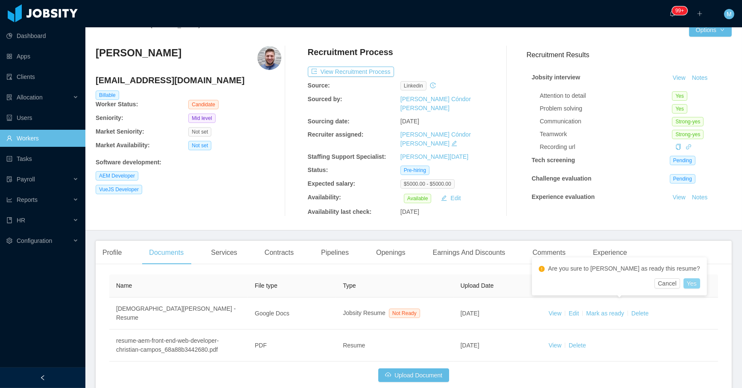
click at [683, 285] on button "Yes" at bounding box center [691, 283] width 17 height 10
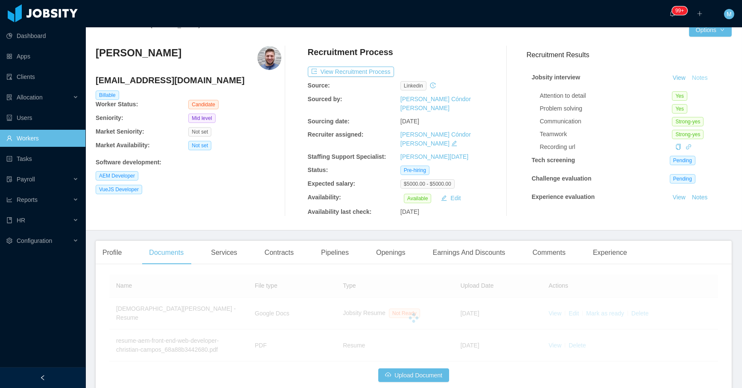
click at [692, 74] on button "Notes" at bounding box center [700, 78] width 23 height 10
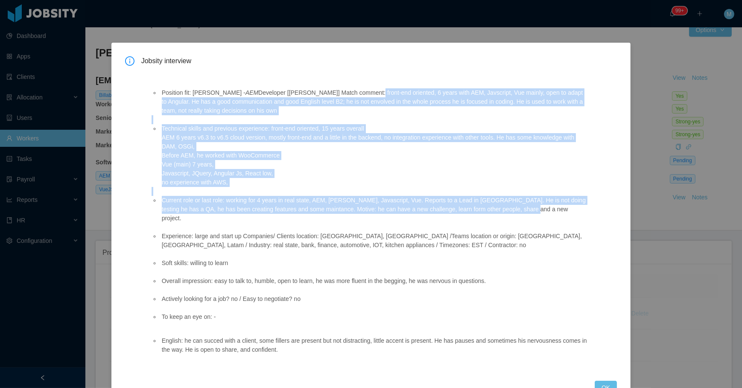
drag, startPoint x: 353, startPoint y: 92, endPoint x: 522, endPoint y: 212, distance: 206.9
click at [522, 212] on ul "Position fit: [PERSON_NAME] - AEM Developer [[PERSON_NAME]] Match comment: fron…" at bounding box center [369, 204] width 435 height 251
copy ul "front-end oriented, 6 years with AEM, Javscript, Vue mainly, open to adapt to A…"
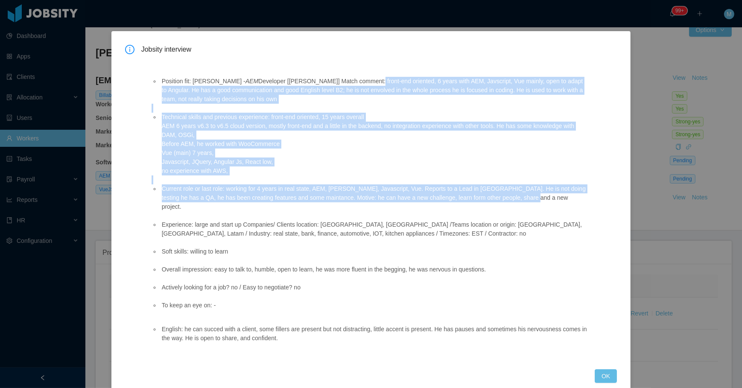
scroll to position [18, 0]
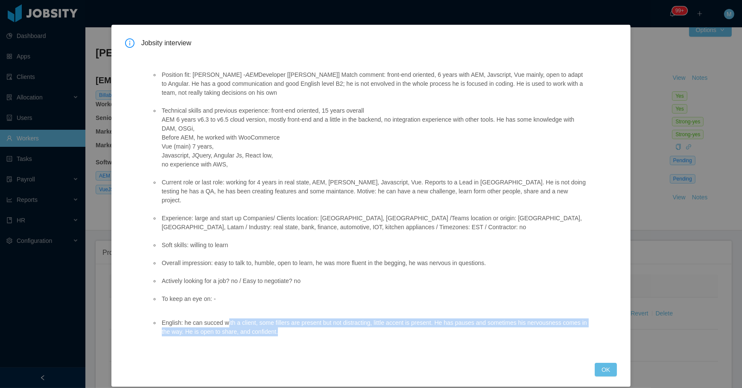
drag, startPoint x: 297, startPoint y: 323, endPoint x: 226, endPoint y: 314, distance: 71.4
click at [226, 318] on li "English: he can succed with a client, some fillers are present but not distract…" at bounding box center [373, 327] width 427 height 18
drag, startPoint x: 606, startPoint y: 363, endPoint x: 602, endPoint y: 357, distance: 7.1
click at [606, 363] on button "OK" at bounding box center [606, 370] width 22 height 14
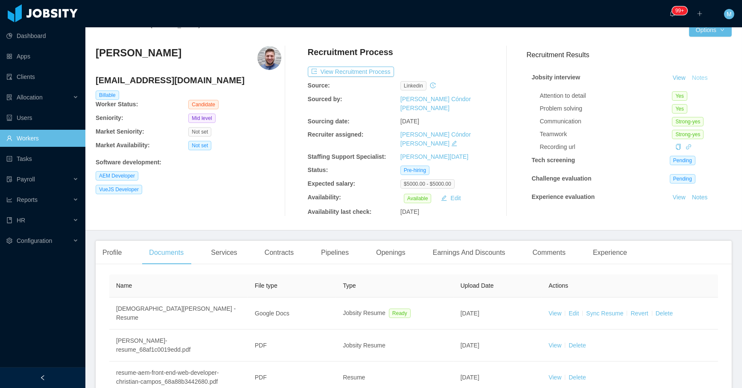
scroll to position [0, 0]
click at [606, 248] on div "Experience" at bounding box center [610, 253] width 48 height 24
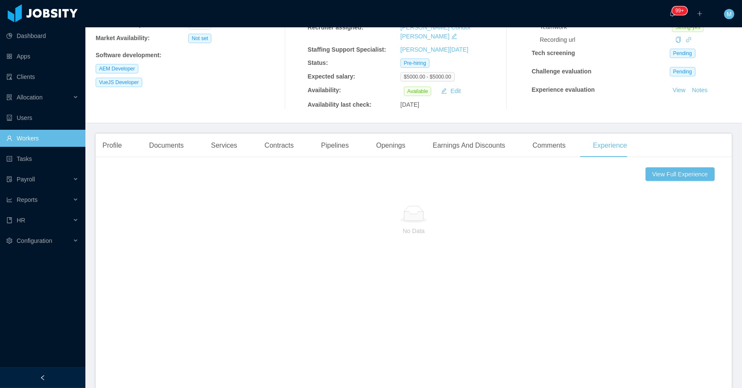
scroll to position [14, 0]
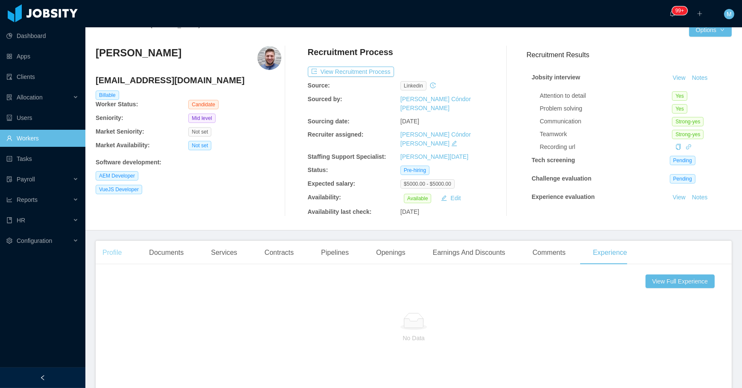
click at [113, 249] on div "Profile" at bounding box center [112, 253] width 33 height 24
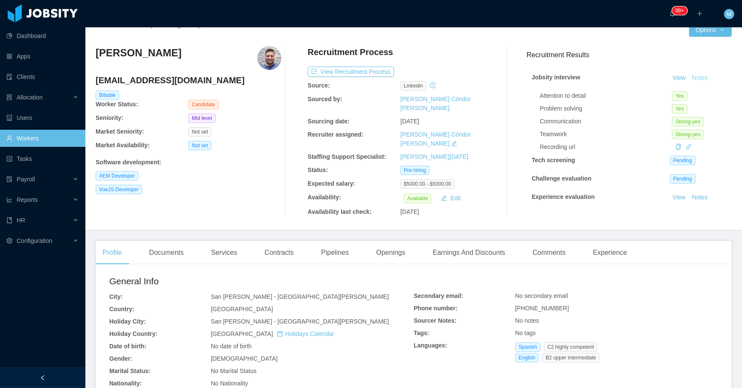
click at [694, 76] on button "Notes" at bounding box center [700, 78] width 23 height 10
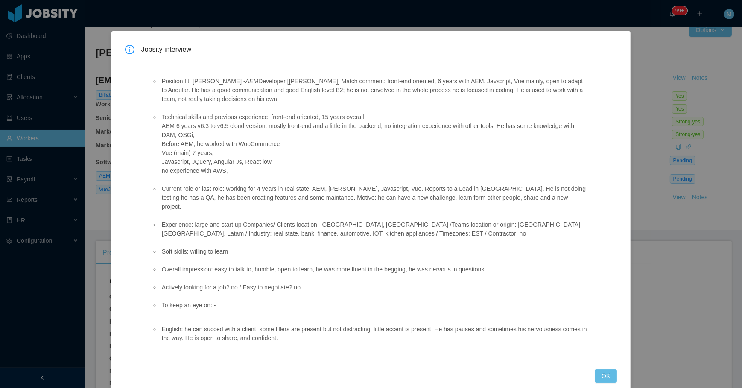
scroll to position [18, 0]
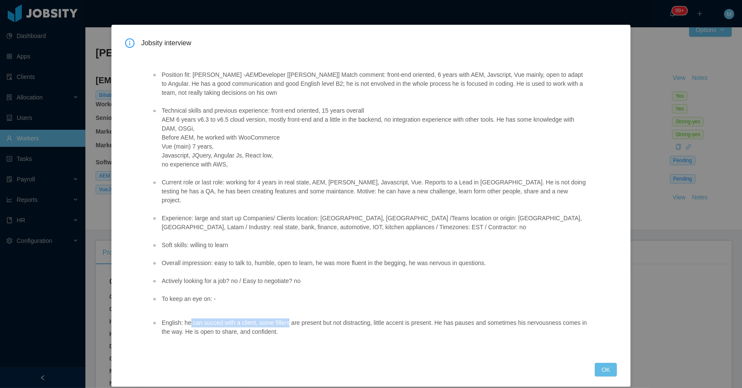
drag, startPoint x: 282, startPoint y: 318, endPoint x: 189, endPoint y: 312, distance: 93.2
click at [189, 318] on li "English: he can succed with a client, some fillers are present but not distract…" at bounding box center [373, 327] width 427 height 18
drag, startPoint x: 189, startPoint y: 312, endPoint x: 227, endPoint y: 317, distance: 37.9
click at [207, 318] on li "English: he can succed with a client, some fillers are present but not distract…" at bounding box center [373, 327] width 427 height 18
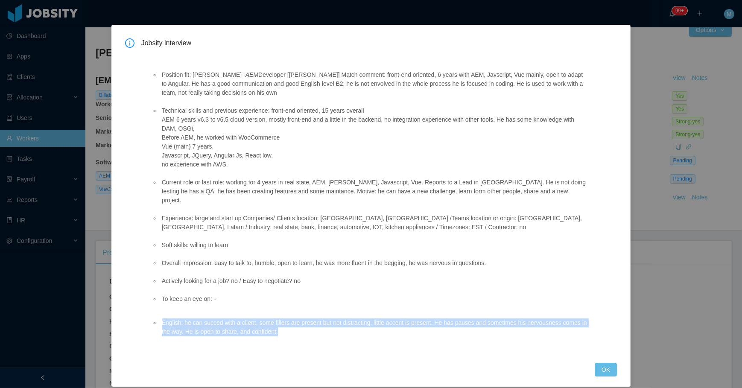
drag, startPoint x: 284, startPoint y: 324, endPoint x: 157, endPoint y: 315, distance: 127.6
click at [157, 318] on ul "English: he can succed with a client, some fillers are present but not distract…" at bounding box center [369, 327] width 435 height 18
copy li "English: he can succed with a client, some fillers are present but not distract…"
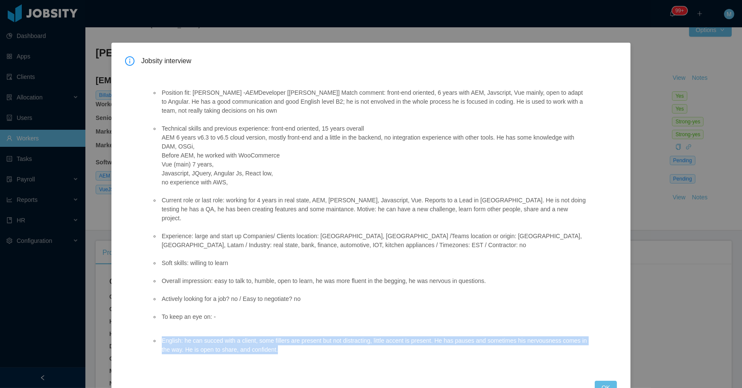
scroll to position [0, 0]
drag, startPoint x: 602, startPoint y: 381, endPoint x: 585, endPoint y: 358, distance: 28.4
click at [601, 382] on button "OK" at bounding box center [606, 388] width 22 height 14
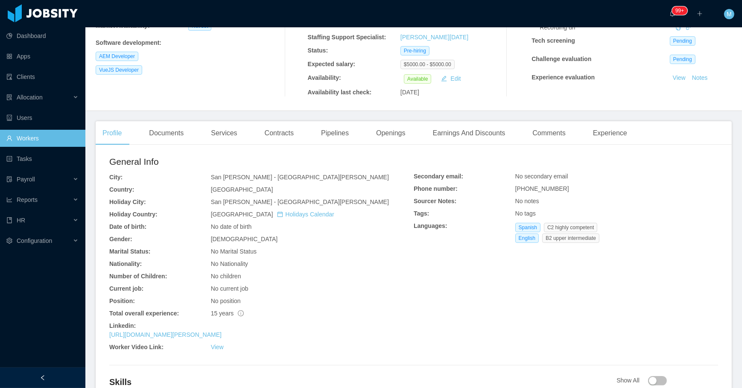
scroll to position [208, 0]
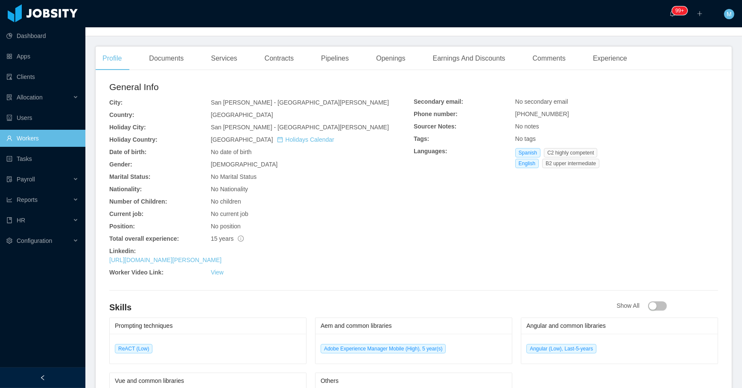
drag, startPoint x: 270, startPoint y: 257, endPoint x: 103, endPoint y: 251, distance: 167.5
click at [103, 251] on div "General Info City: San José - San José Country: Costa Rica Holiday City: San Jo…" at bounding box center [414, 265] width 636 height 377
copy div "Linkedin: https://www.linkedin.com/in/christian-campos-olivares"
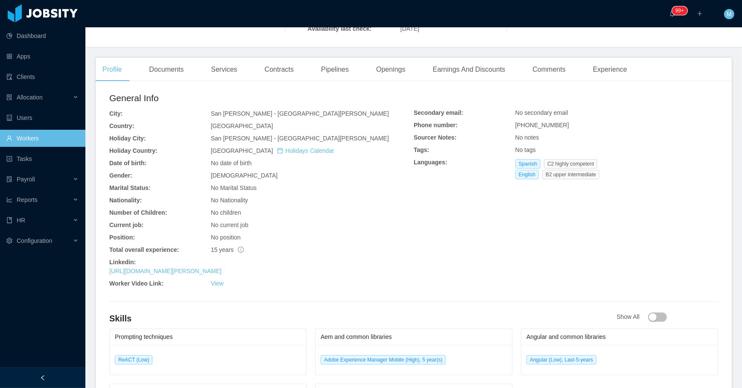
scroll to position [193, 0]
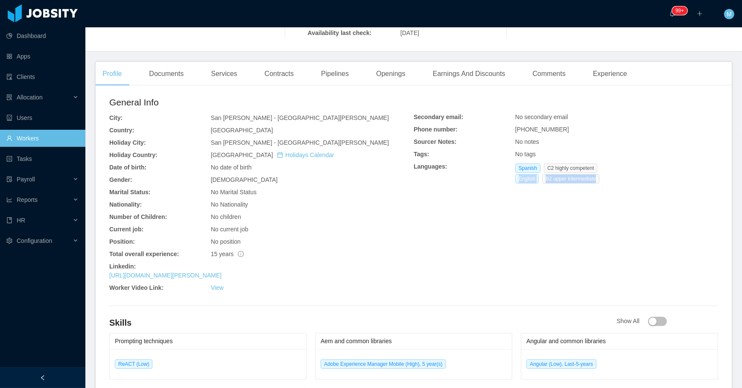
drag, startPoint x: 593, startPoint y: 174, endPoint x: 515, endPoint y: 173, distance: 77.7
click at [515, 174] on div "English B2 upper intermediate" at bounding box center [559, 178] width 88 height 9
copy div "English B2 upper intermediate"
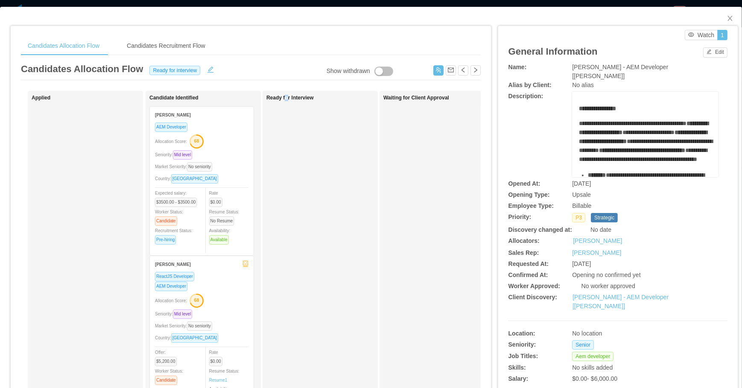
click at [285, 202] on div "Ready for Interview" at bounding box center [326, 304] width 120 height 419
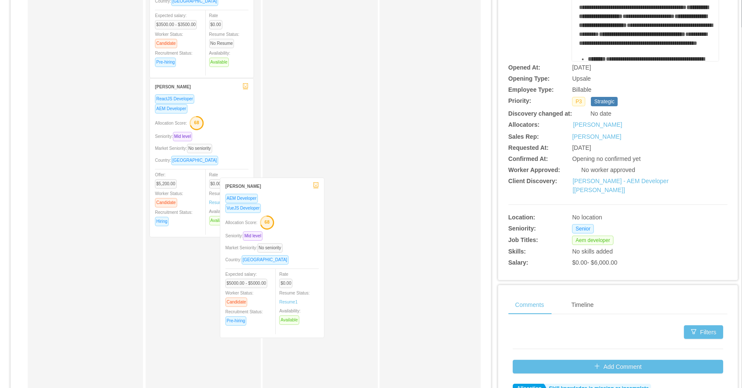
scroll to position [64, 0]
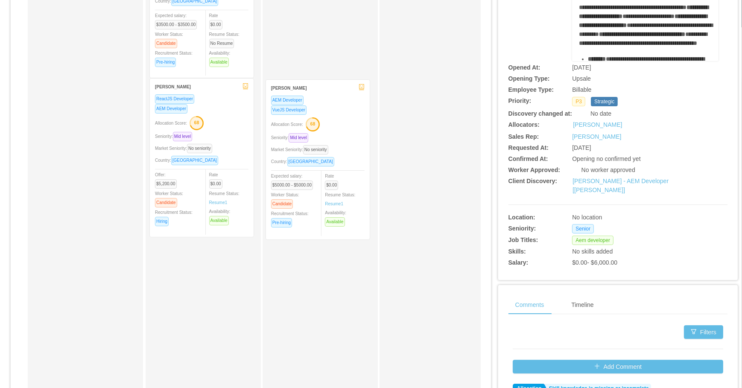
drag, startPoint x: 211, startPoint y: 309, endPoint x: 328, endPoint y: 157, distance: 192.5
click at [328, 157] on div "Applied Candidate Identified Adrián Trejo AEM Developer Allocation Score: 68 Se…" at bounding box center [251, 192] width 460 height 434
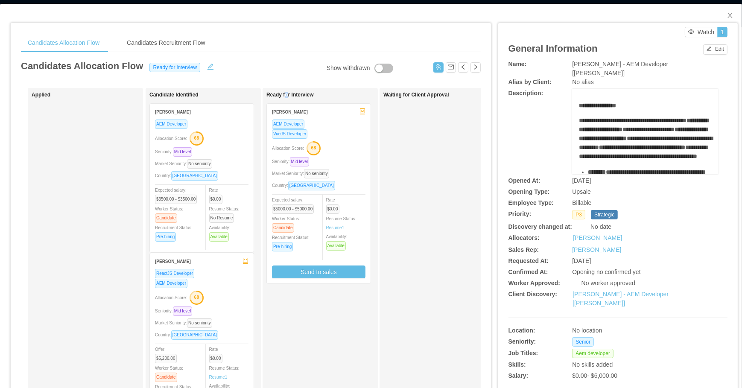
scroll to position [0, 0]
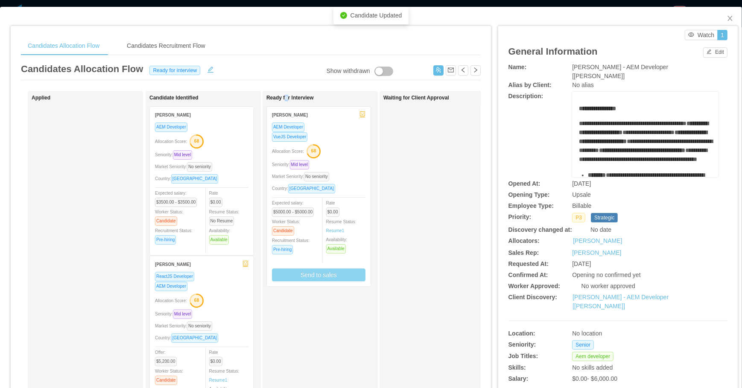
click at [320, 272] on button "Send to sales" at bounding box center [318, 275] width 93 height 13
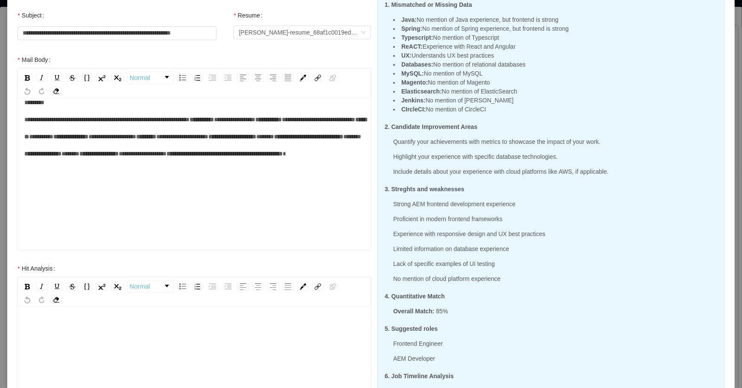
scroll to position [233, 0]
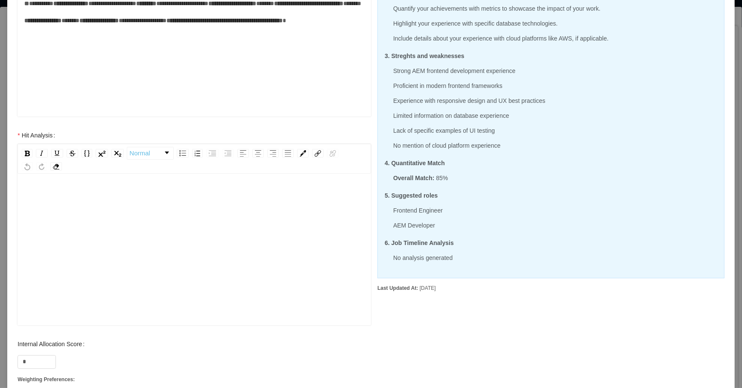
click at [148, 195] on div "rdw-editor" at bounding box center [194, 196] width 340 height 17
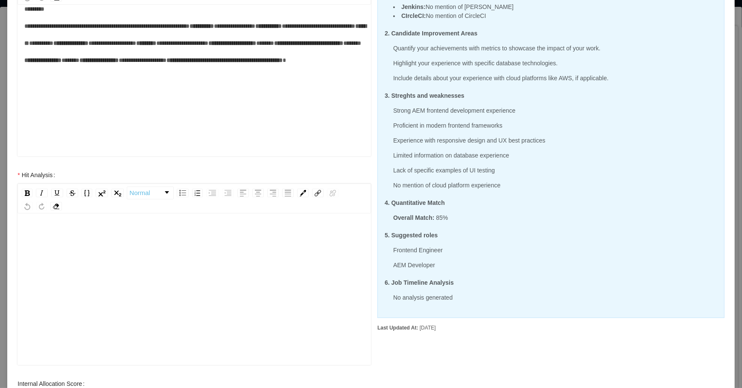
scroll to position [194, 0]
paste div "rdw-editor"
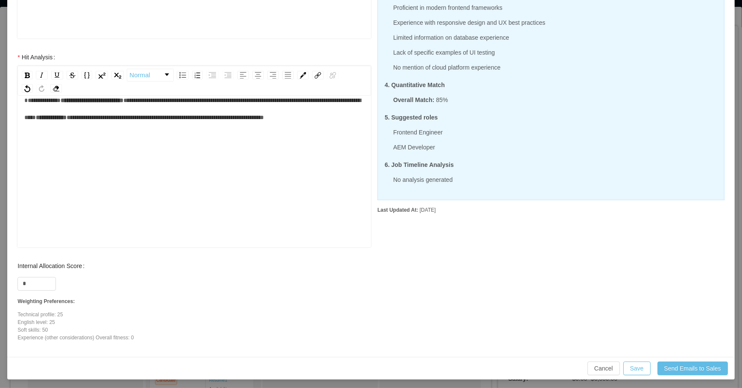
scroll to position [312, 0]
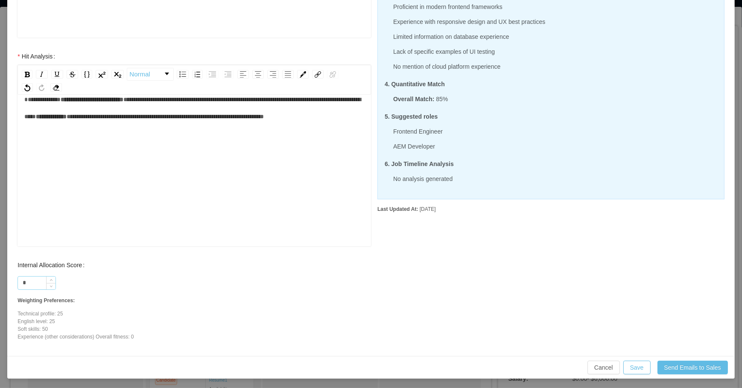
click at [34, 284] on input "*" at bounding box center [37, 283] width 38 height 13
type input "**"
click at [98, 193] on div "**********" at bounding box center [194, 165] width 340 height 149
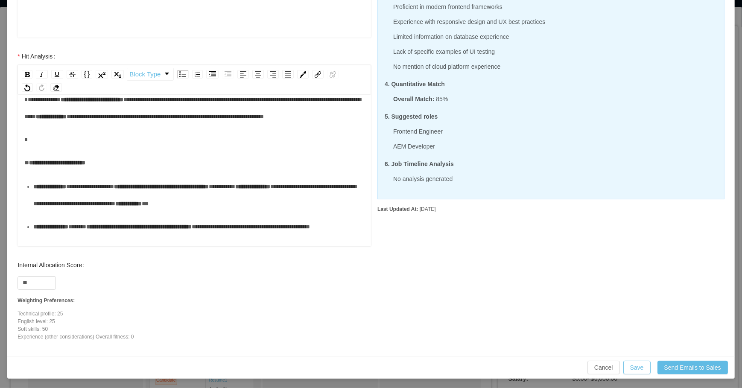
click at [158, 148] on div "rdw-editor" at bounding box center [194, 139] width 340 height 17
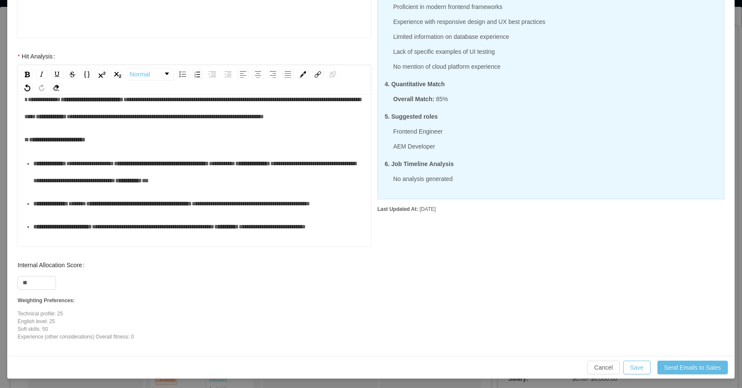
click at [77, 189] on div "**********" at bounding box center [198, 172] width 331 height 34
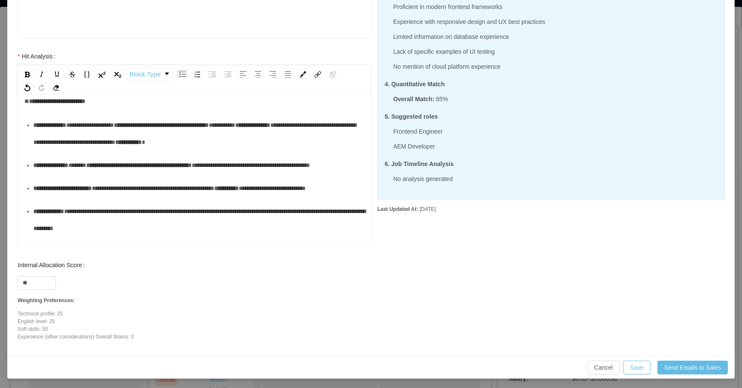
scroll to position [57, 0]
click at [93, 173] on div "**********" at bounding box center [198, 164] width 331 height 17
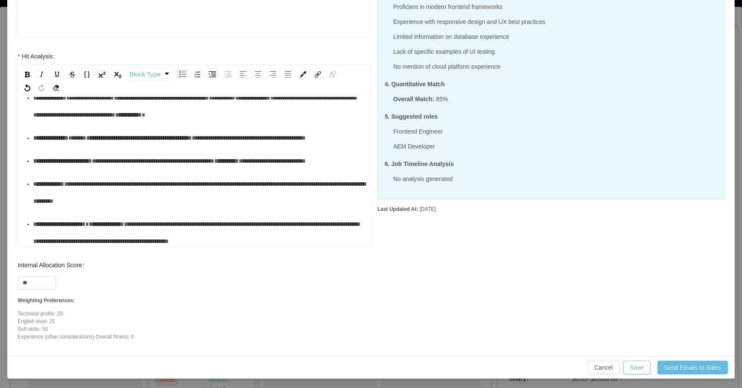
scroll to position [96, 0]
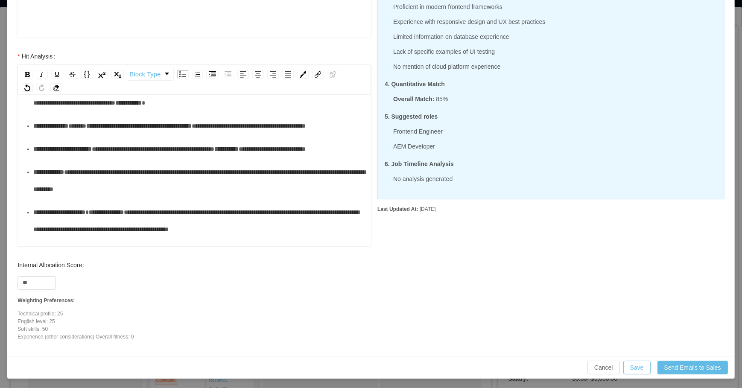
click at [118, 225] on ul "**********" at bounding box center [194, 169] width 340 height 184
click at [110, 158] on div "**********" at bounding box center [198, 148] width 331 height 17
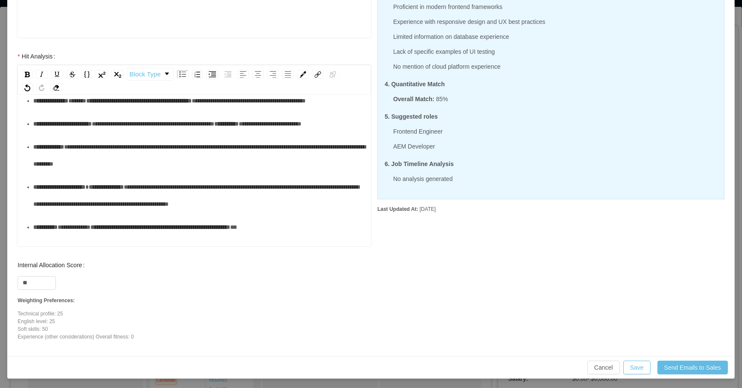
scroll to position [135, 0]
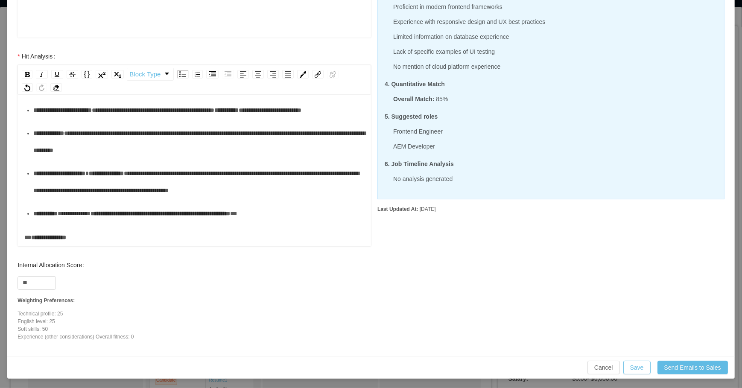
click at [90, 159] on div "**********" at bounding box center [198, 142] width 331 height 34
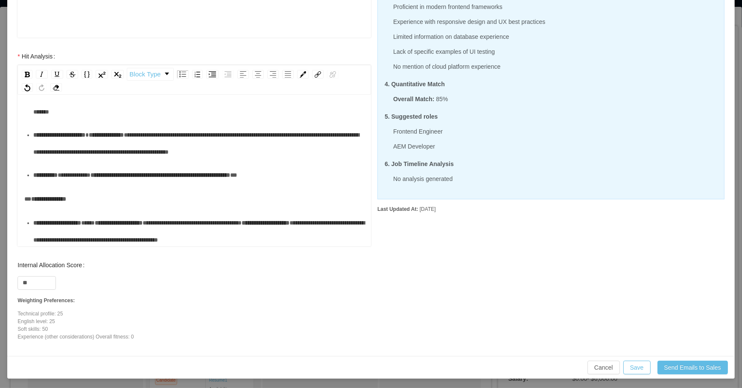
scroll to position [174, 0]
click at [88, 183] on ul "**********" at bounding box center [194, 92] width 340 height 184
click at [89, 160] on div "**********" at bounding box center [198, 143] width 331 height 34
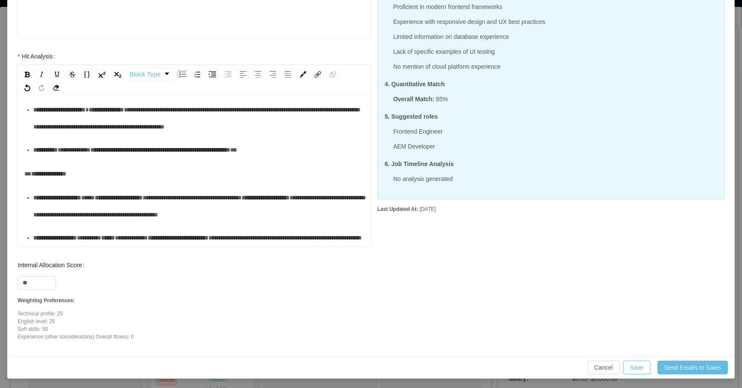
scroll to position [213, 0]
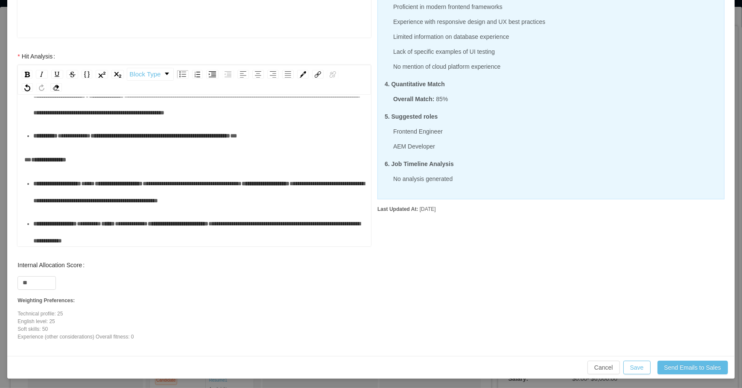
click at [95, 144] on div "**********" at bounding box center [198, 135] width 331 height 17
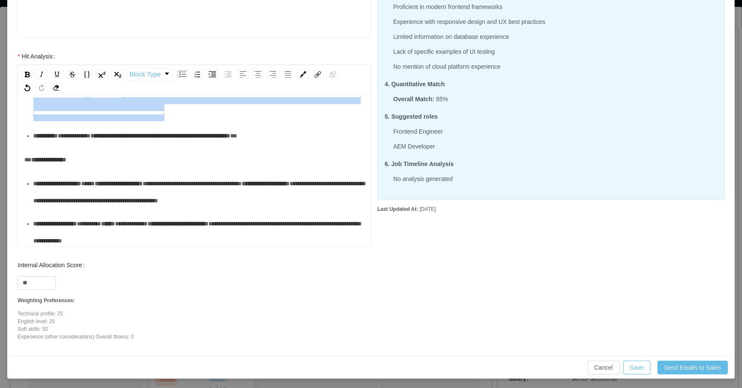
drag, startPoint x: 254, startPoint y: 166, endPoint x: 24, endPoint y: 148, distance: 230.4
click at [24, 144] on ul "**********" at bounding box center [194, 53] width 340 height 184
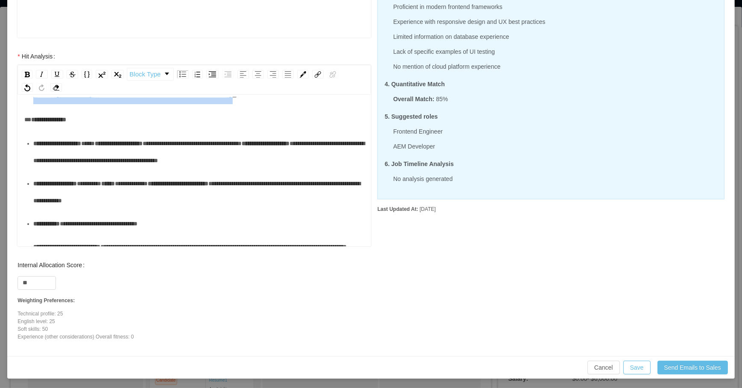
drag, startPoint x: 310, startPoint y: 152, endPoint x: 13, endPoint y: 150, distance: 296.7
click at [13, 150] on div "**********" at bounding box center [194, 152] width 371 height 209
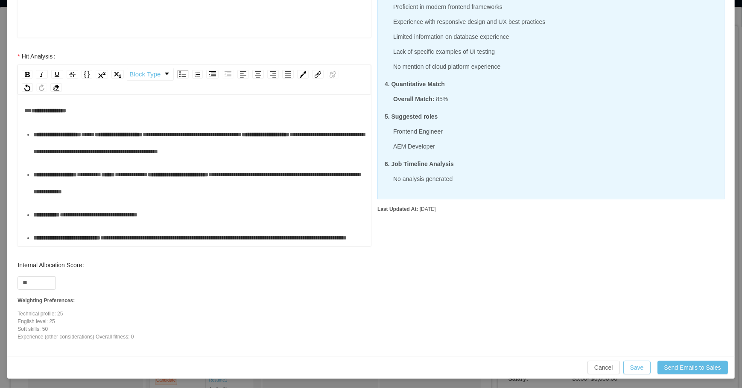
click at [55, 95] on div "**********" at bounding box center [198, 78] width 331 height 34
click at [111, 160] on div "**********" at bounding box center [198, 143] width 331 height 34
click at [70, 200] on div "**********" at bounding box center [198, 183] width 331 height 34
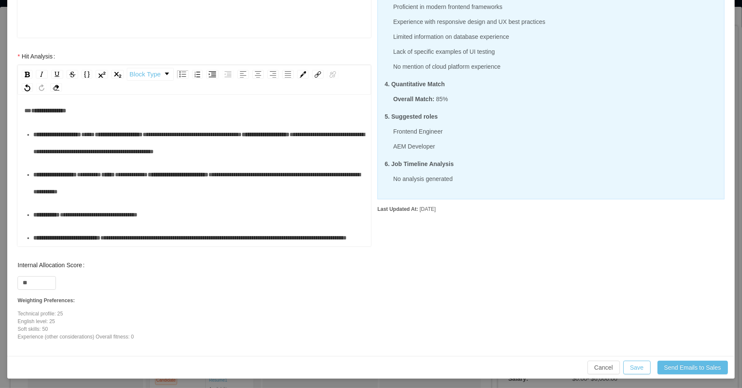
click at [120, 206] on div "**********" at bounding box center [198, 214] width 331 height 17
click at [138, 237] on div "**********" at bounding box center [198, 237] width 331 height 17
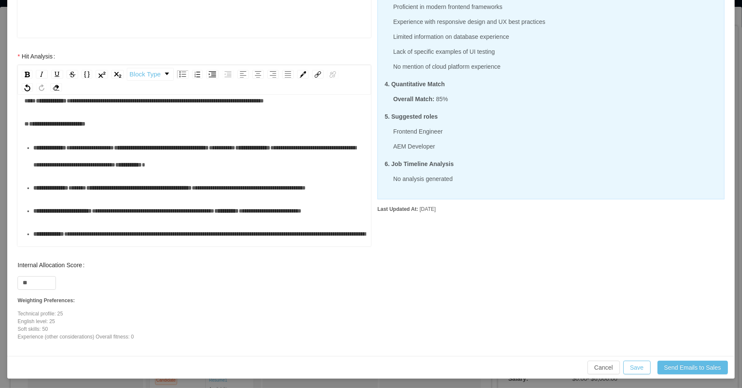
scroll to position [0, 0]
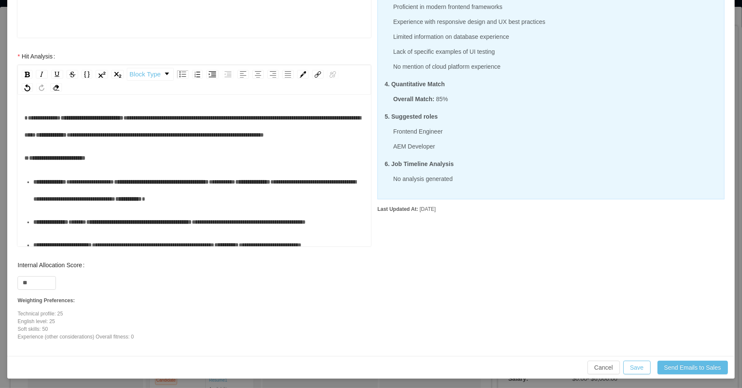
click at [120, 143] on div "**********" at bounding box center [194, 126] width 340 height 34
click at [47, 109] on div "**********" at bounding box center [194, 126] width 340 height 34
click at [30, 112] on div "**********" at bounding box center [194, 126] width 340 height 34
click at [24, 120] on span "**********" at bounding box center [42, 118] width 36 height 6
click at [625, 365] on button "Save" at bounding box center [636, 368] width 27 height 14
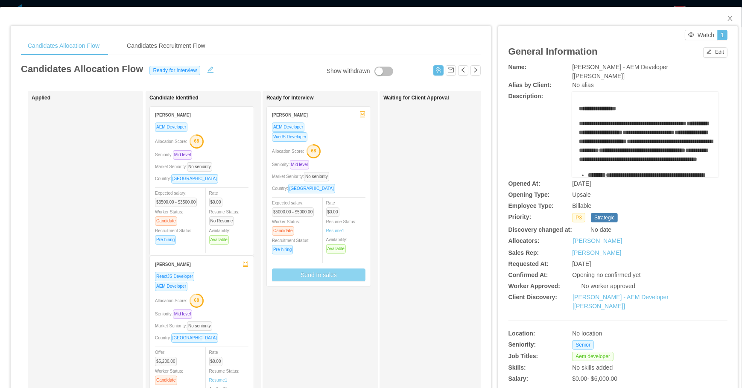
scroll to position [269, 0]
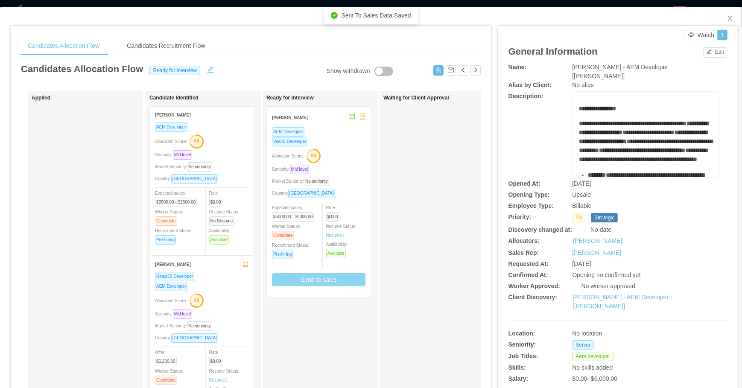
click at [316, 277] on button "Send to sales" at bounding box center [318, 279] width 93 height 13
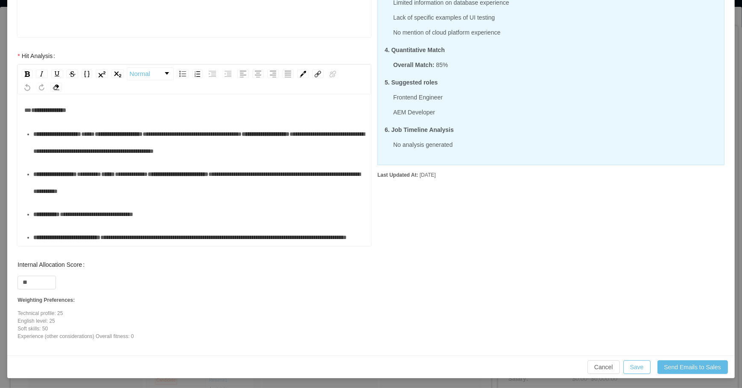
scroll to position [266, 0]
click at [203, 166] on div "**********" at bounding box center [198, 183] width 331 height 34
drag, startPoint x: 185, startPoint y: 190, endPoint x: 168, endPoint y: 211, distance: 26.9
click at [184, 206] on div "**********" at bounding box center [198, 214] width 331 height 17
drag, startPoint x: 168, startPoint y: 211, endPoint x: 166, endPoint y: 216, distance: 4.9
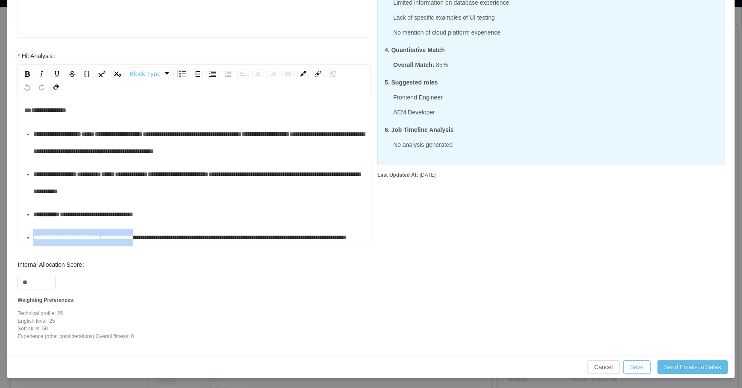
click at [169, 213] on ul "**********" at bounding box center [194, 186] width 340 height 120
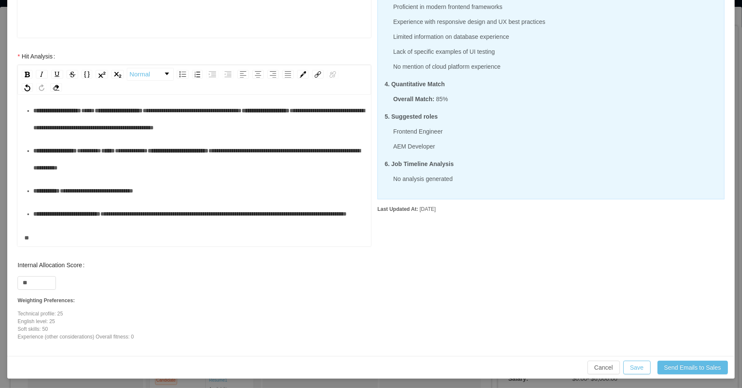
scroll to position [286, 0]
click at [632, 362] on button "Save" at bounding box center [636, 368] width 27 height 14
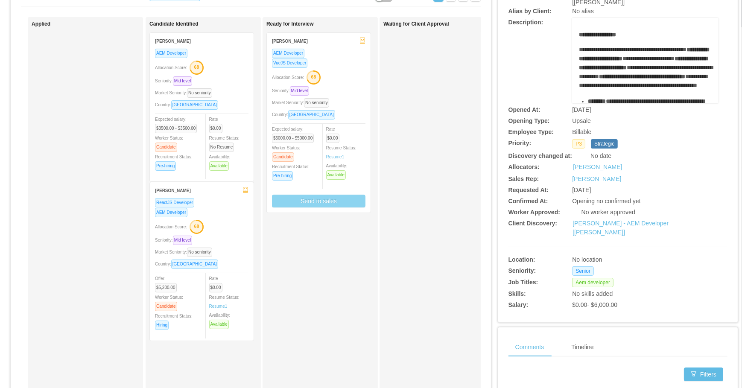
scroll to position [77, 0]
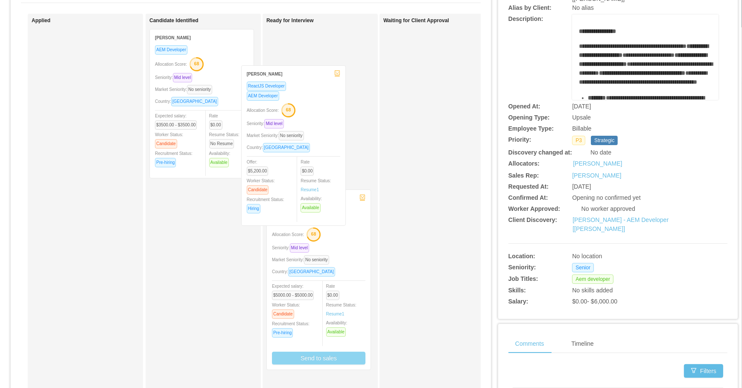
drag, startPoint x: 220, startPoint y: 227, endPoint x: 293, endPoint y: 120, distance: 129.2
click at [293, 120] on div "Applied Candidate Identified Adrián Trejo AEM Developer Allocation Score: 68 Se…" at bounding box center [251, 231] width 460 height 434
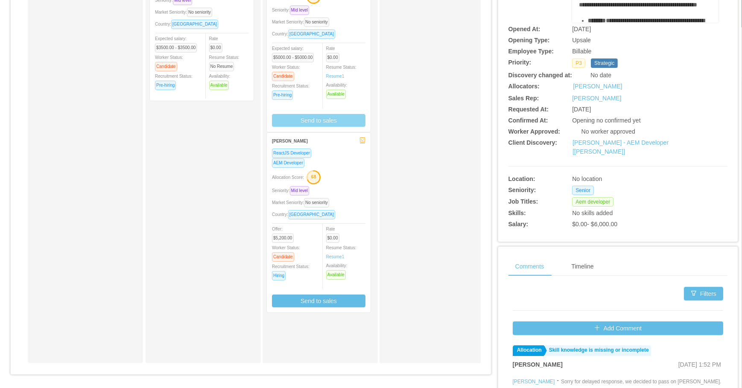
scroll to position [155, 0]
click at [324, 296] on button "Send to sales" at bounding box center [318, 300] width 93 height 13
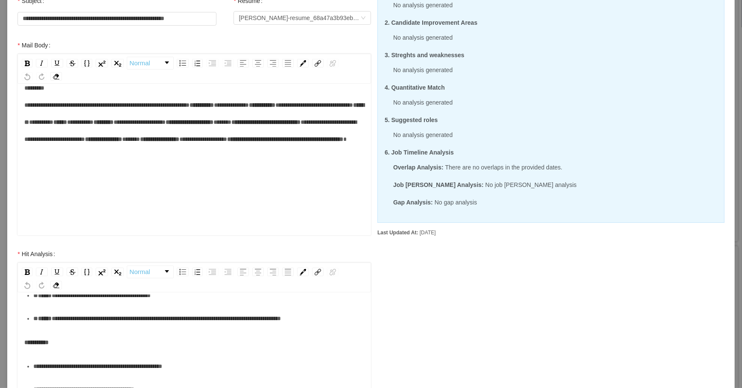
scroll to position [0, 0]
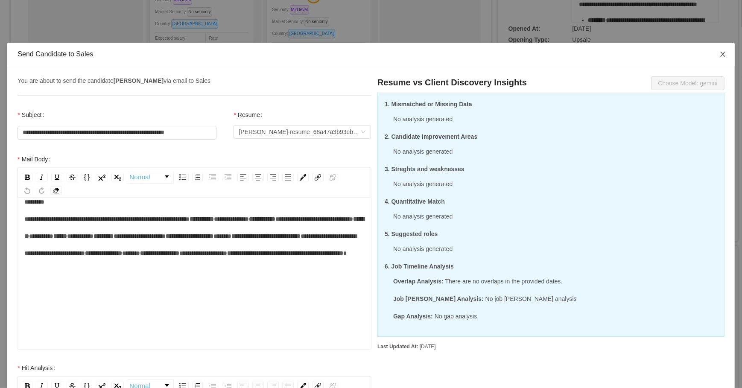
drag, startPoint x: 719, startPoint y: 51, endPoint x: 712, endPoint y: 53, distance: 7.0
click at [717, 52] on span "Close" at bounding box center [723, 55] width 24 height 24
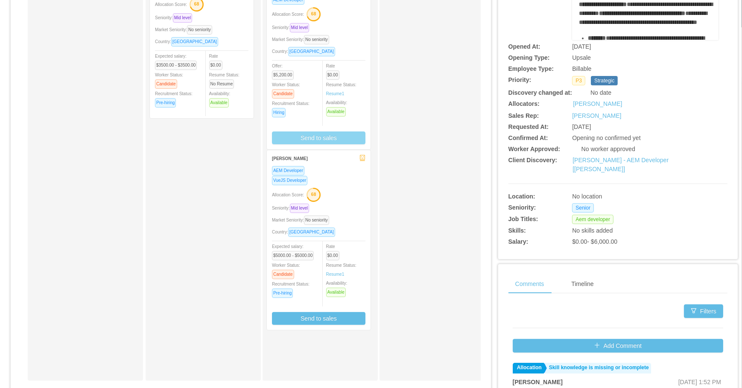
scroll to position [155, 0]
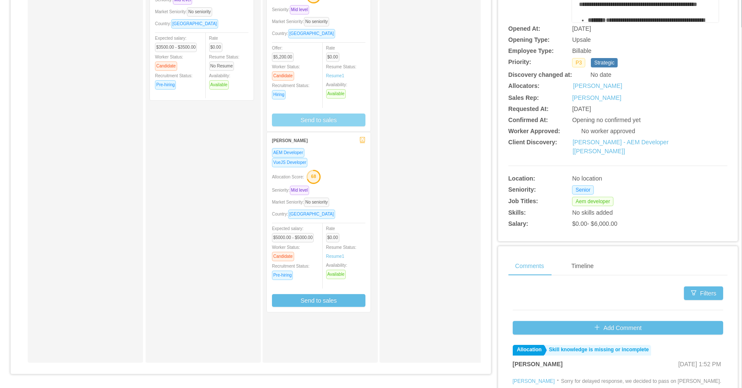
click at [321, 120] on button "Send to sales" at bounding box center [318, 120] width 93 height 13
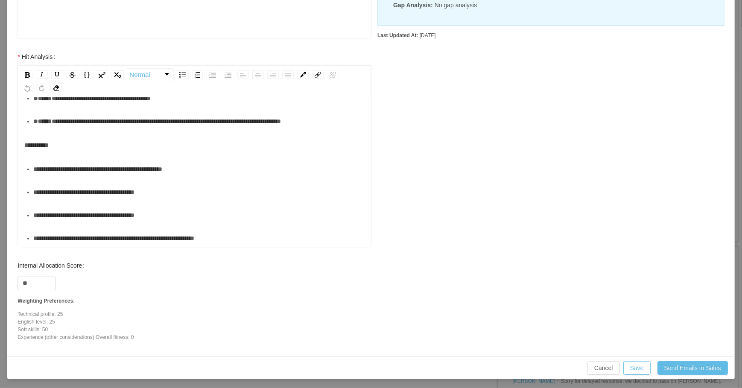
scroll to position [312, 0]
click at [250, 219] on div "**********" at bounding box center [198, 214] width 331 height 17
click at [229, 237] on div "**********" at bounding box center [198, 237] width 331 height 17
click at [38, 279] on input "**" at bounding box center [37, 283] width 38 height 13
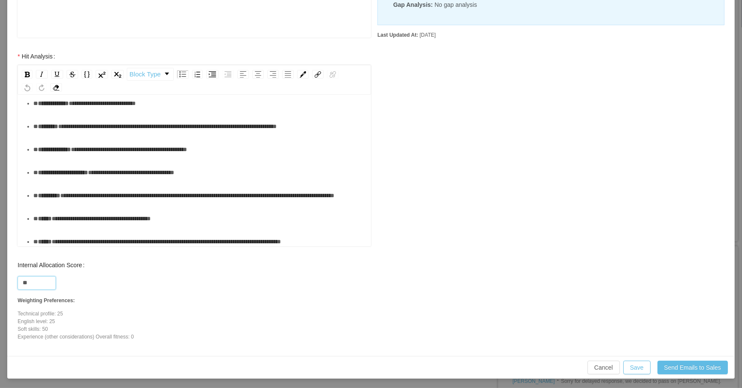
scroll to position [0, 0]
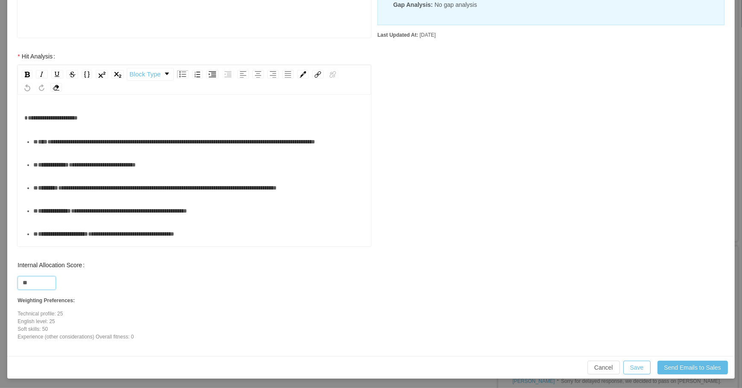
type input "**"
click at [190, 150] on div "**********" at bounding box center [198, 141] width 331 height 17
click at [79, 102] on div "**********" at bounding box center [194, 171] width 353 height 149
click at [98, 115] on div "**********" at bounding box center [194, 117] width 340 height 17
paste div "rdw-editor"
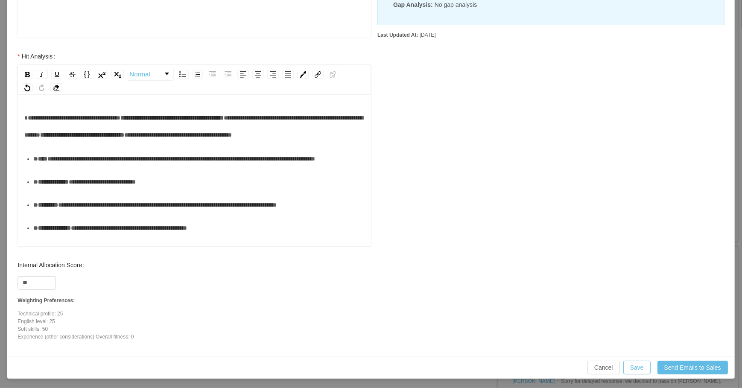
click at [90, 119] on span "**********" at bounding box center [72, 118] width 96 height 6
click at [86, 143] on div "**********" at bounding box center [194, 126] width 340 height 34
click at [88, 143] on div "**********" at bounding box center [194, 126] width 340 height 34
drag, startPoint x: 251, startPoint y: 135, endPoint x: 275, endPoint y: 150, distance: 28.2
click at [275, 143] on div "**********" at bounding box center [194, 126] width 340 height 34
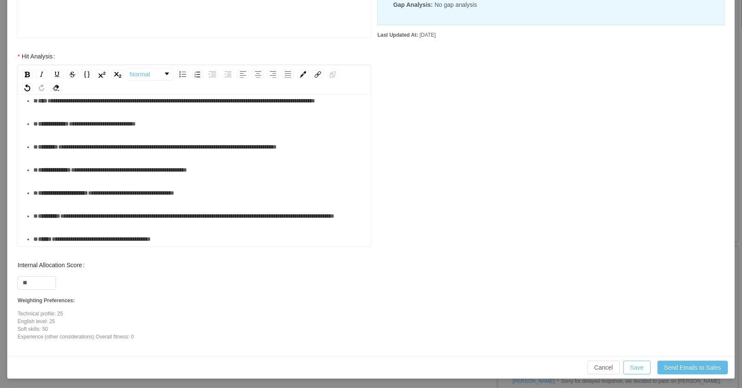
scroll to position [77, 0]
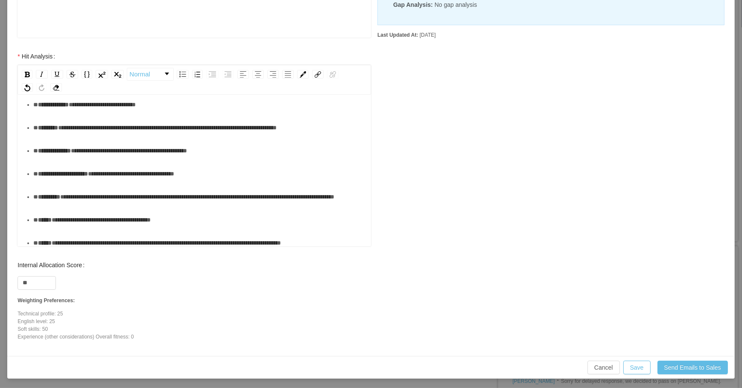
click at [174, 113] on div "**********" at bounding box center [198, 104] width 331 height 17
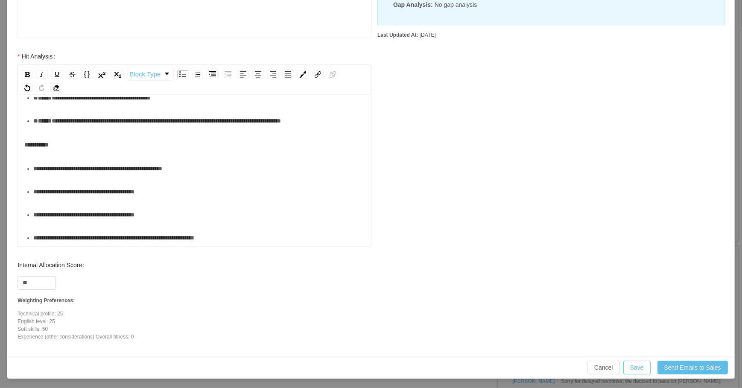
scroll to position [251, 0]
drag, startPoint x: 167, startPoint y: 213, endPoint x: 30, endPoint y: 221, distance: 137.7
click at [30, 221] on ul "**********" at bounding box center [194, 203] width 340 height 86
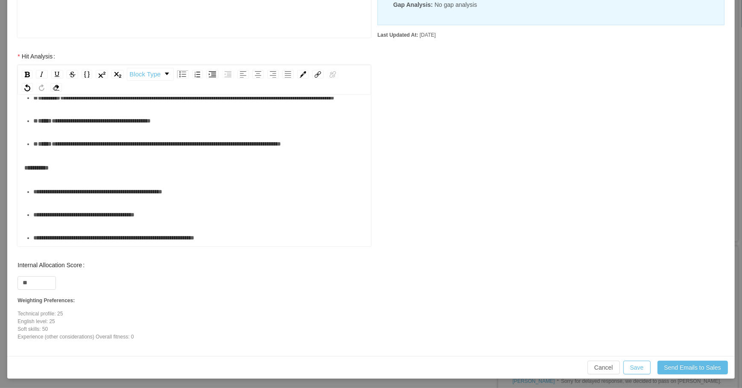
scroll to position [227, 0]
click at [222, 239] on div "**********" at bounding box center [198, 237] width 331 height 17
click at [637, 363] on button "Save" at bounding box center [636, 368] width 27 height 14
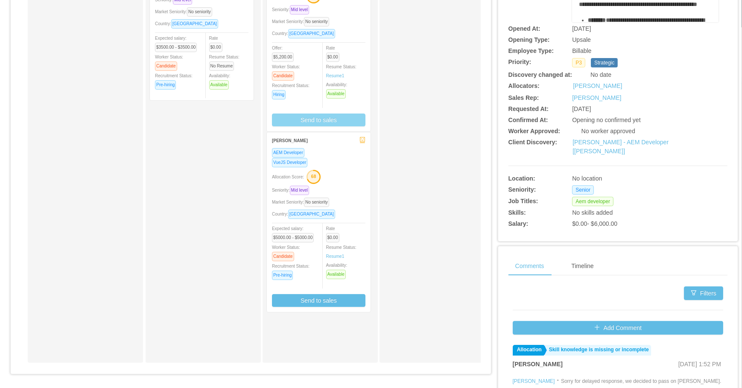
scroll to position [0, 0]
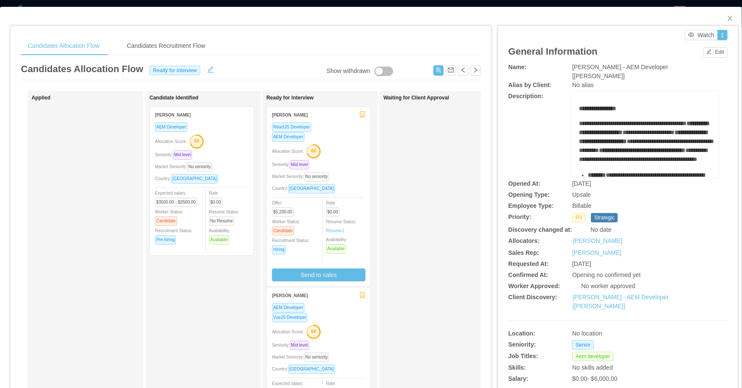
click at [407, 158] on div "Waiting for Client Approval" at bounding box center [443, 304] width 120 height 419
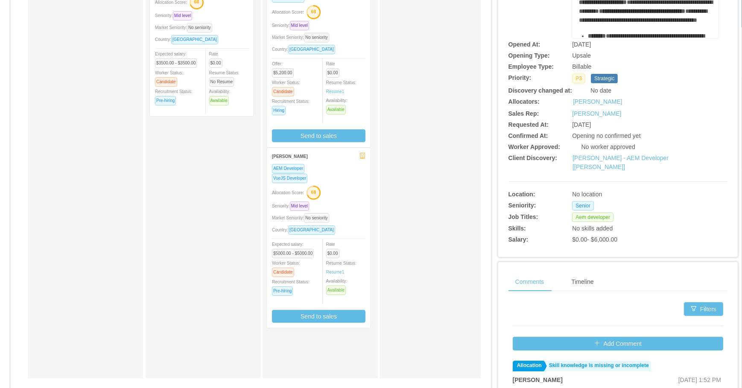
scroll to position [155, 0]
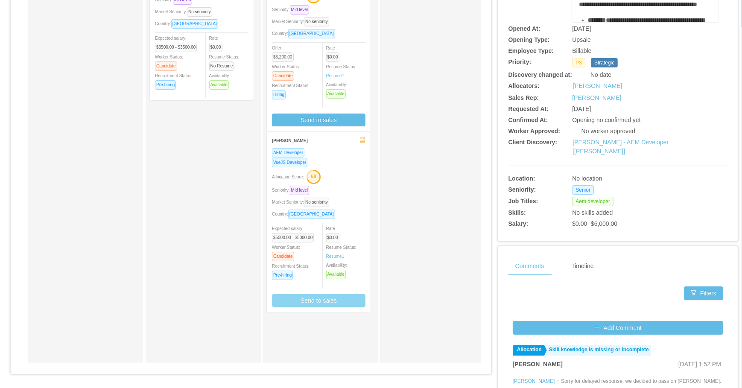
click at [317, 303] on button "Send to sales" at bounding box center [318, 300] width 93 height 13
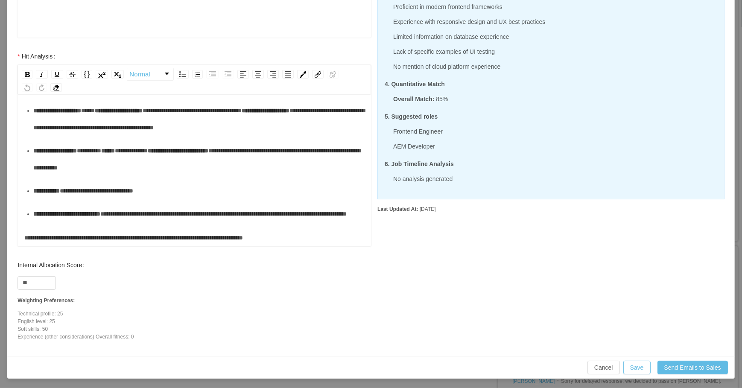
scroll to position [290, 0]
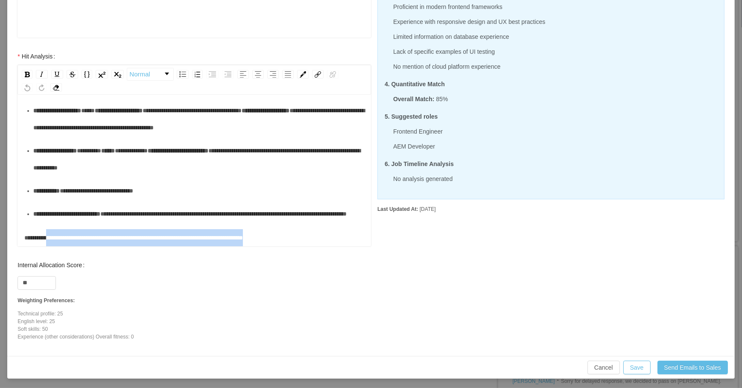
drag, startPoint x: 346, startPoint y: 238, endPoint x: 52, endPoint y: 242, distance: 294.2
click at [52, 242] on div "**********" at bounding box center [194, 237] width 340 height 17
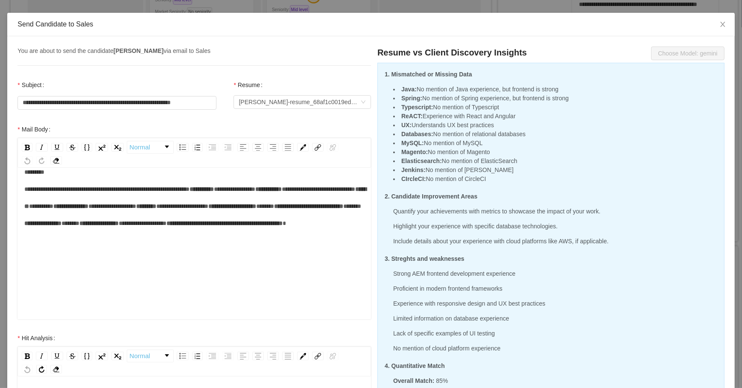
scroll to position [0, 0]
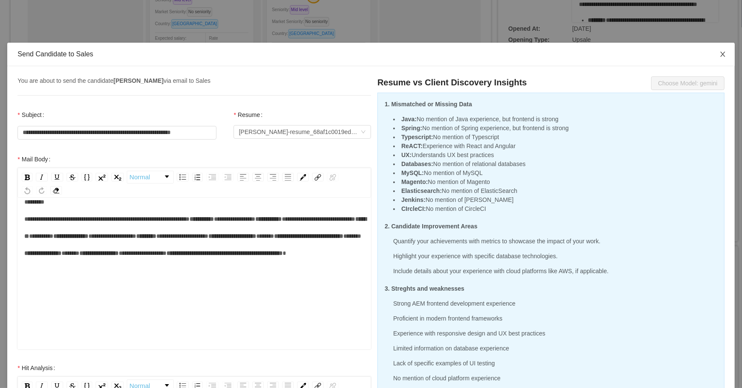
click at [719, 55] on icon "icon: close" at bounding box center [722, 54] width 7 height 7
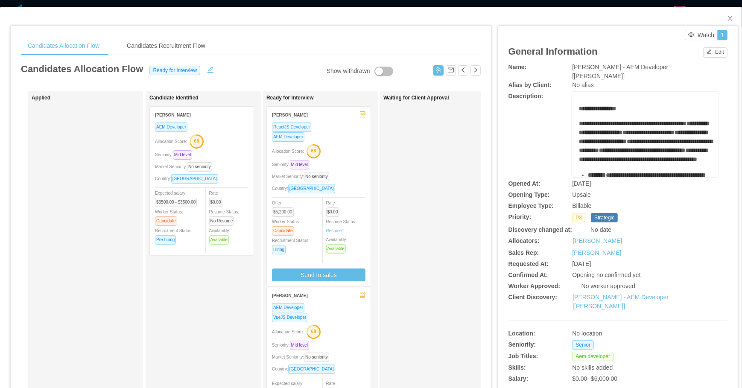
click at [332, 283] on div "ReactJS Developer AEM Developer Allocation Score: 68 Seniority: Mid level Marke…" at bounding box center [319, 204] width 104 height 164
click at [335, 278] on button "Send to sales" at bounding box center [318, 275] width 93 height 13
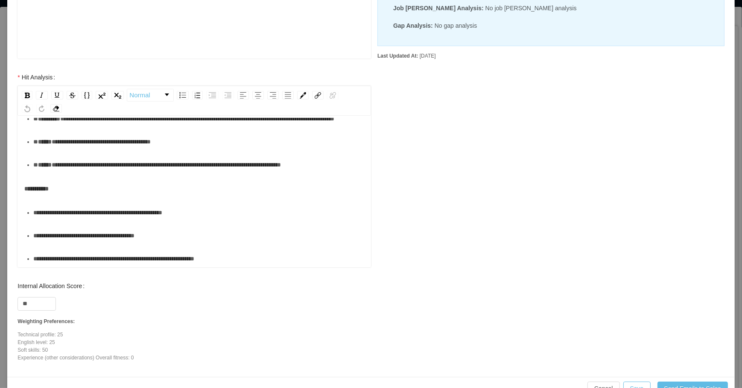
scroll to position [312, 0]
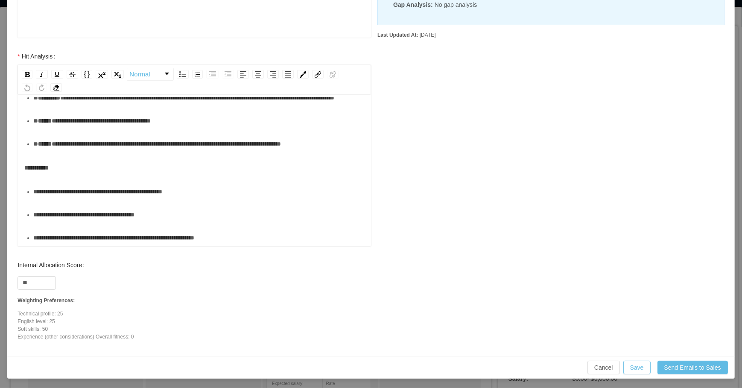
click at [241, 242] on div "**********" at bounding box center [198, 237] width 331 height 17
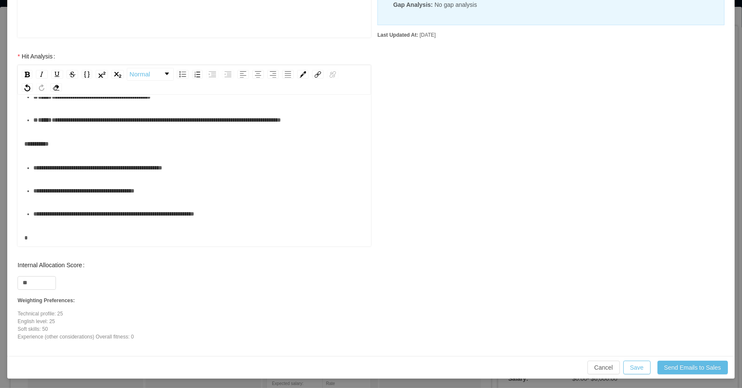
scroll to position [247, 0]
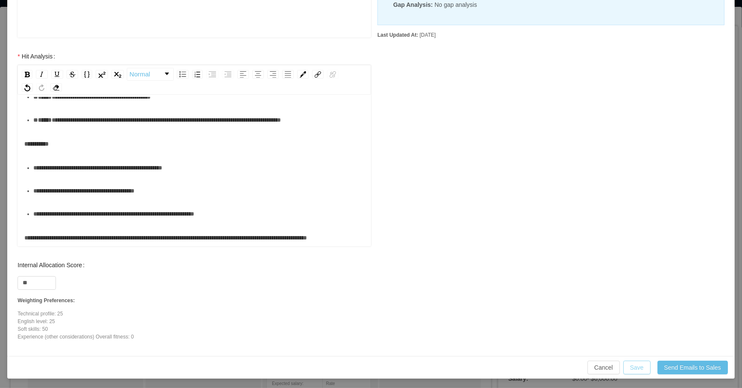
click at [631, 368] on button "Save" at bounding box center [636, 368] width 27 height 14
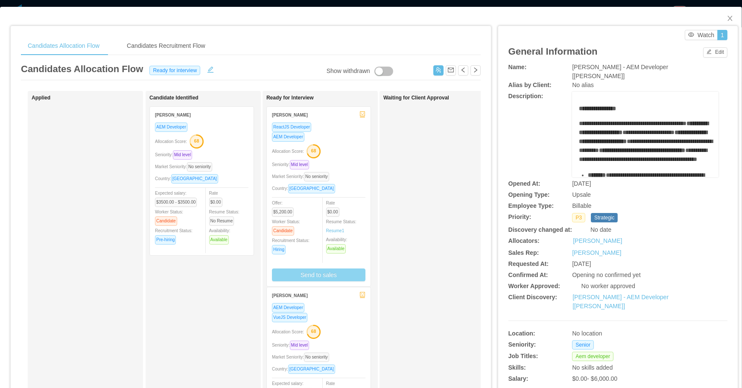
scroll to position [269, 0]
click at [247, 162] on div "Market Seniority: No seniority" at bounding box center [201, 167] width 93 height 10
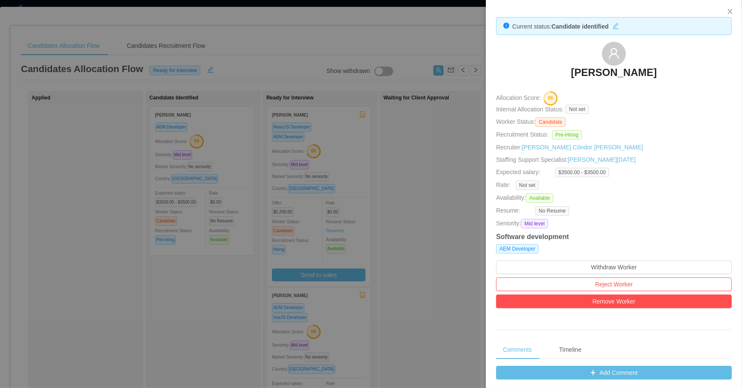
click at [152, 286] on div at bounding box center [371, 194] width 742 height 388
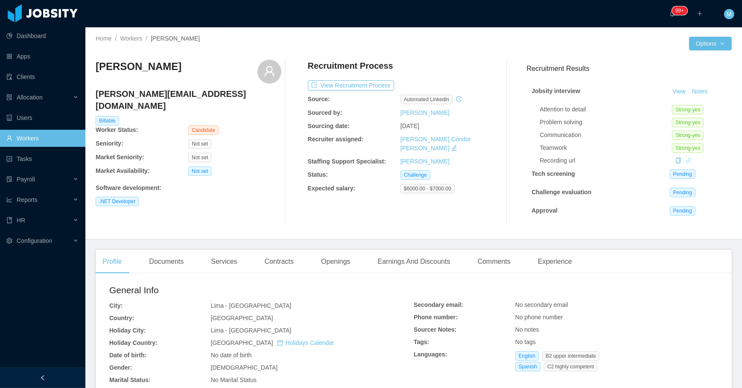
click at [686, 161] on icon "icon: link" at bounding box center [689, 161] width 6 height 6
